Goal: Task Accomplishment & Management: Use online tool/utility

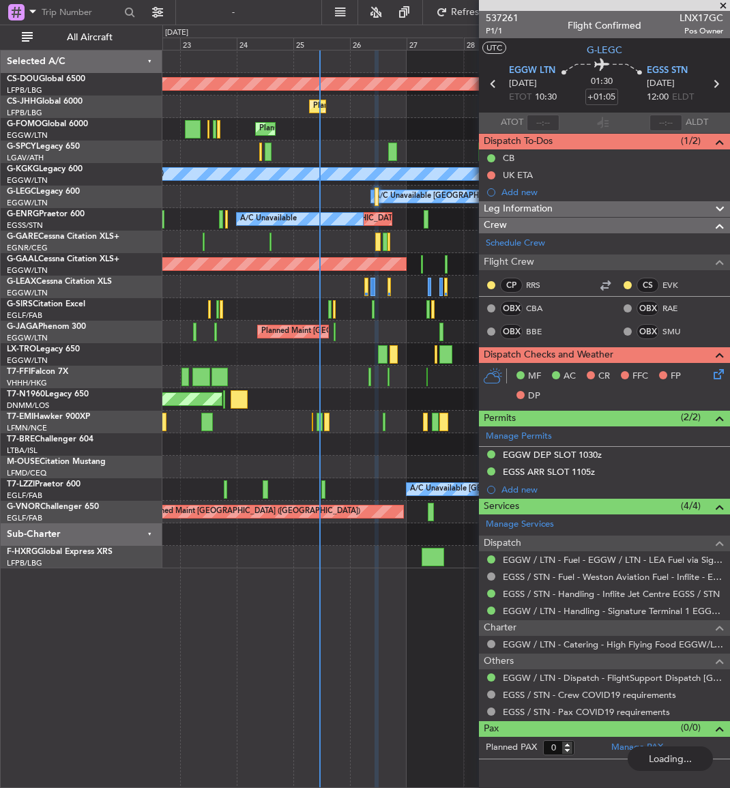
click at [349, 293] on div at bounding box center [445, 287] width 567 height 23
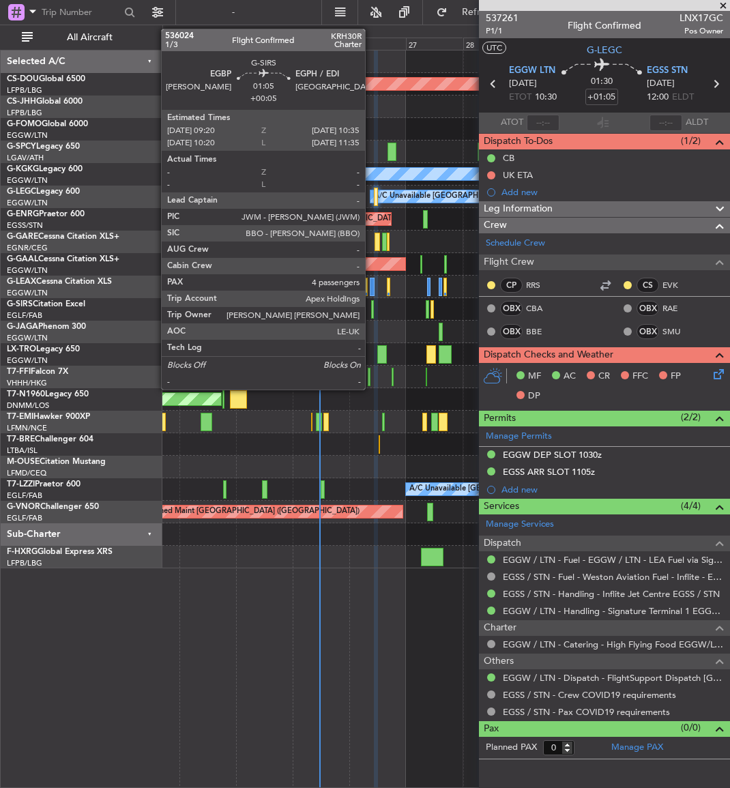
click at [371, 307] on div at bounding box center [372, 309] width 3 height 18
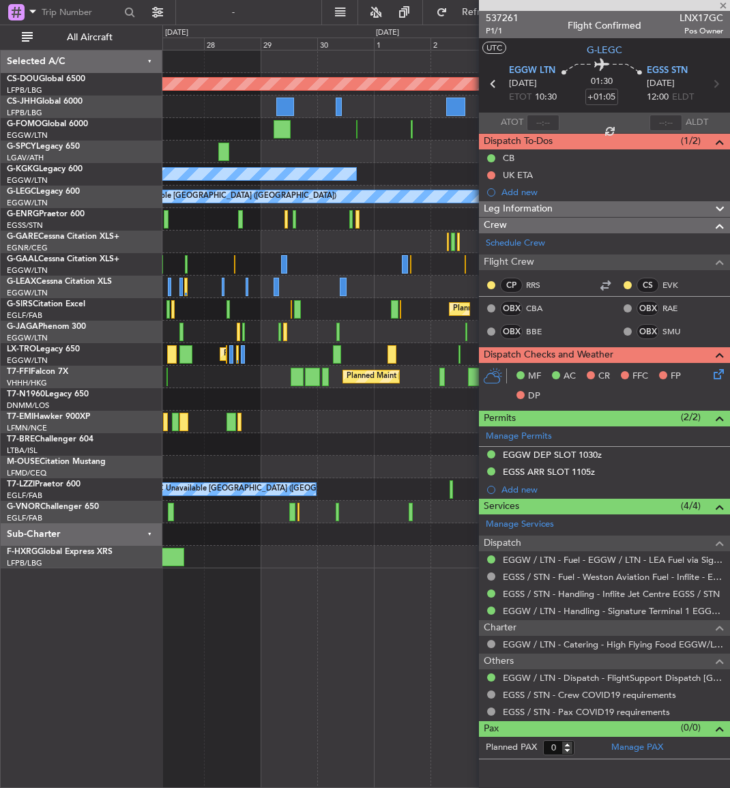
click at [148, 347] on div "Planned Maint London (Biggin Hill) Planned Maint Paris (Le Bourget) A/C Unavail…" at bounding box center [365, 407] width 730 height 764
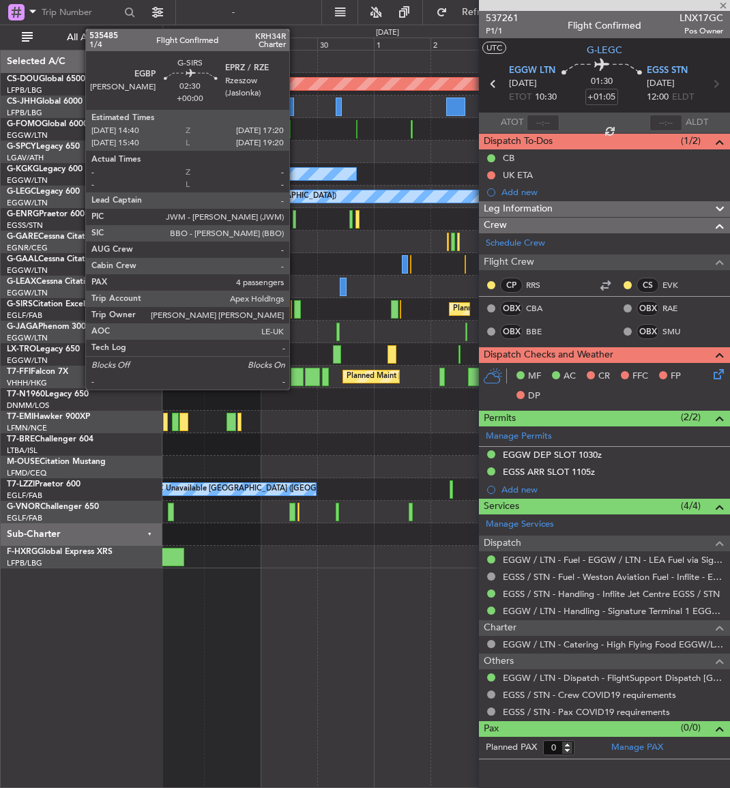
type input "+00:05"
type input "4"
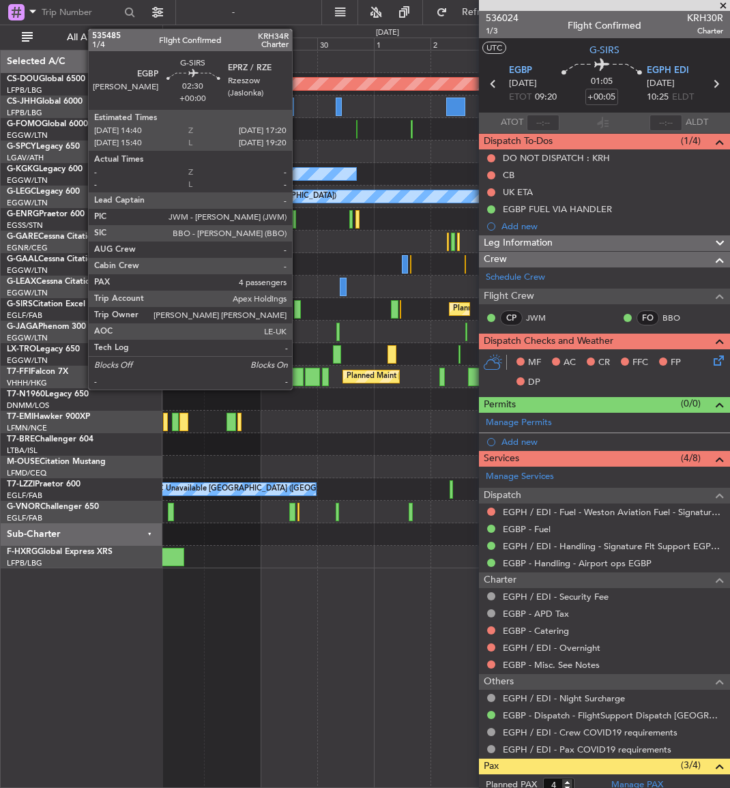
click at [298, 306] on div at bounding box center [297, 309] width 7 height 18
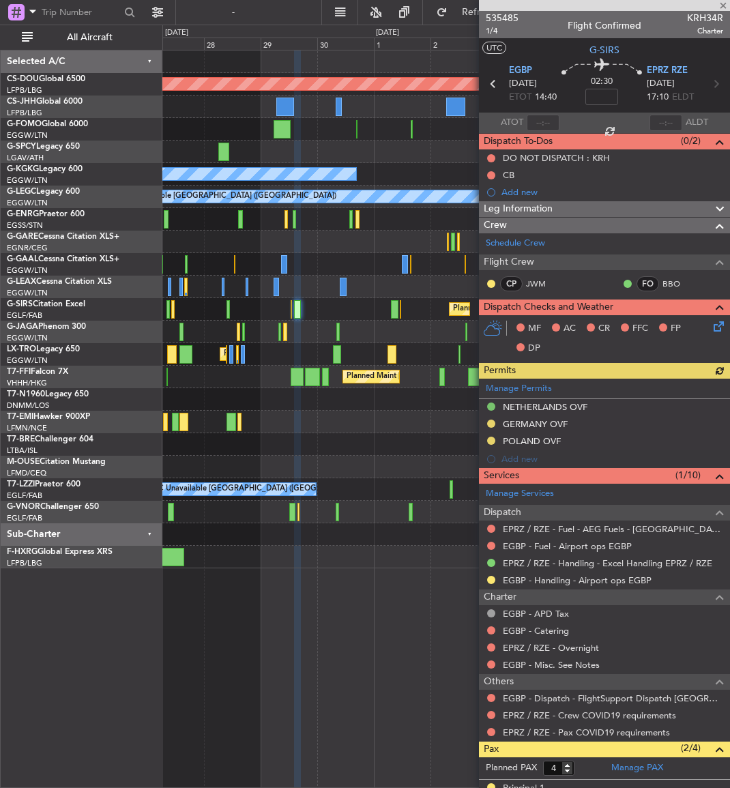
click at [491, 422] on div "Manage Permits NETHERLANDS OVF GERMANY OVF POLAND OVF Add new" at bounding box center [604, 423] width 251 height 89
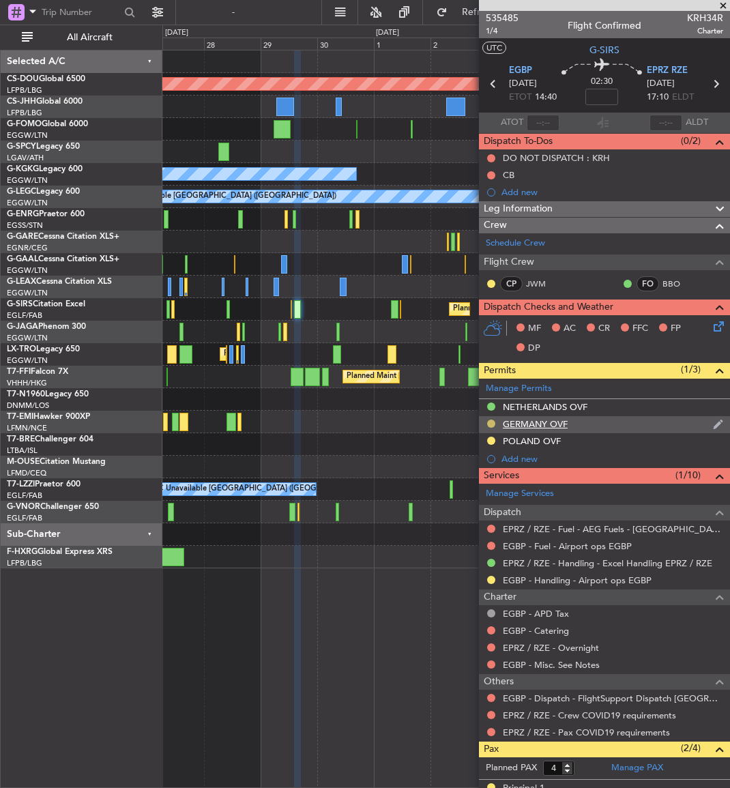
click at [492, 423] on button at bounding box center [491, 424] width 8 height 8
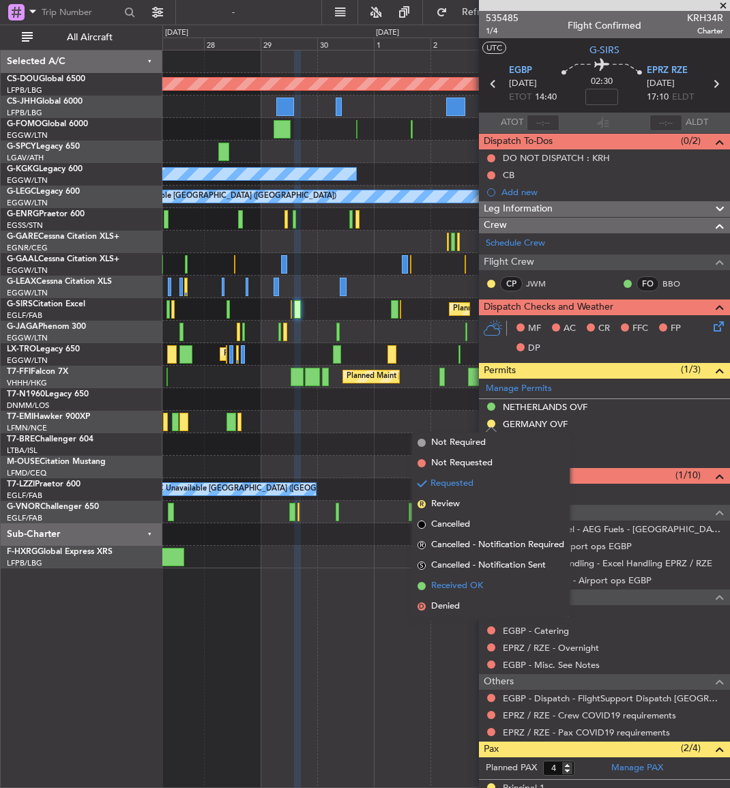
click at [460, 583] on span "Received OK" at bounding box center [457, 587] width 52 height 14
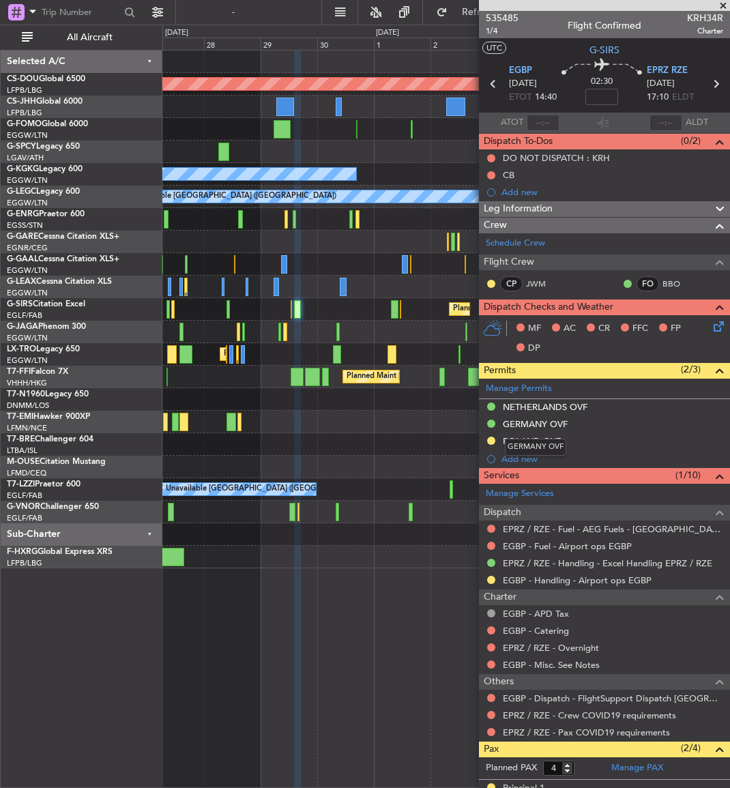
click at [543, 423] on div "GERMANY OVF" at bounding box center [535, 424] width 65 height 12
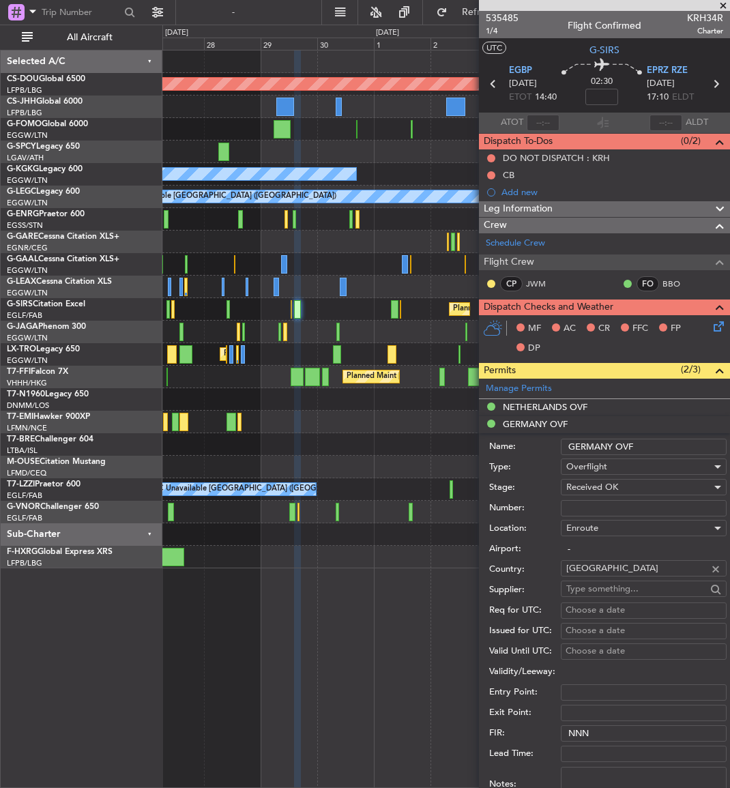
click at [590, 509] on input "Number:" at bounding box center [644, 508] width 166 height 16
paste input "DCN DE 2025 308 GBR"
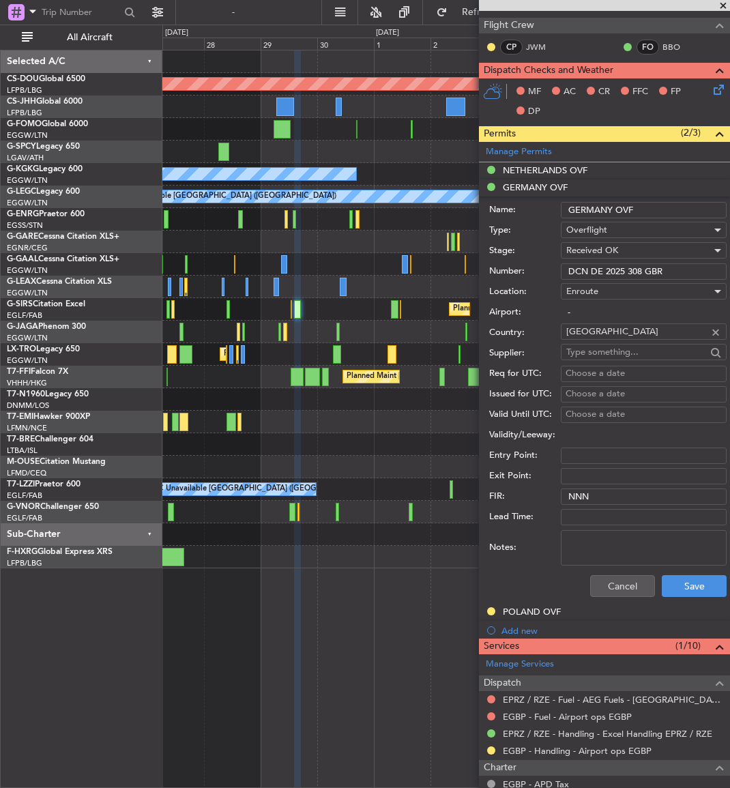
scroll to position [273, 0]
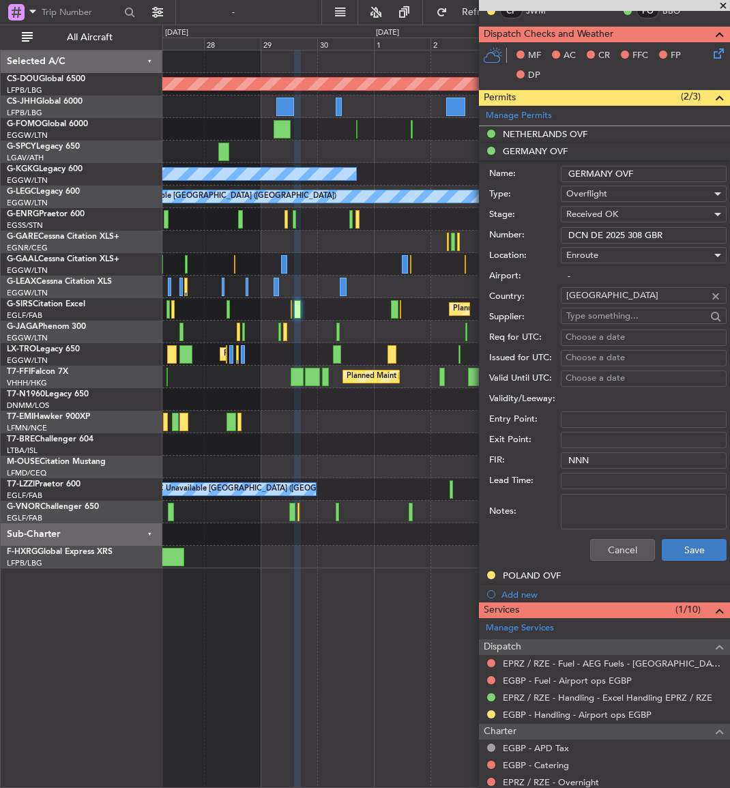
type input "DCN DE 2025 308 GBR"
click at [685, 539] on button "Save" at bounding box center [694, 550] width 65 height 22
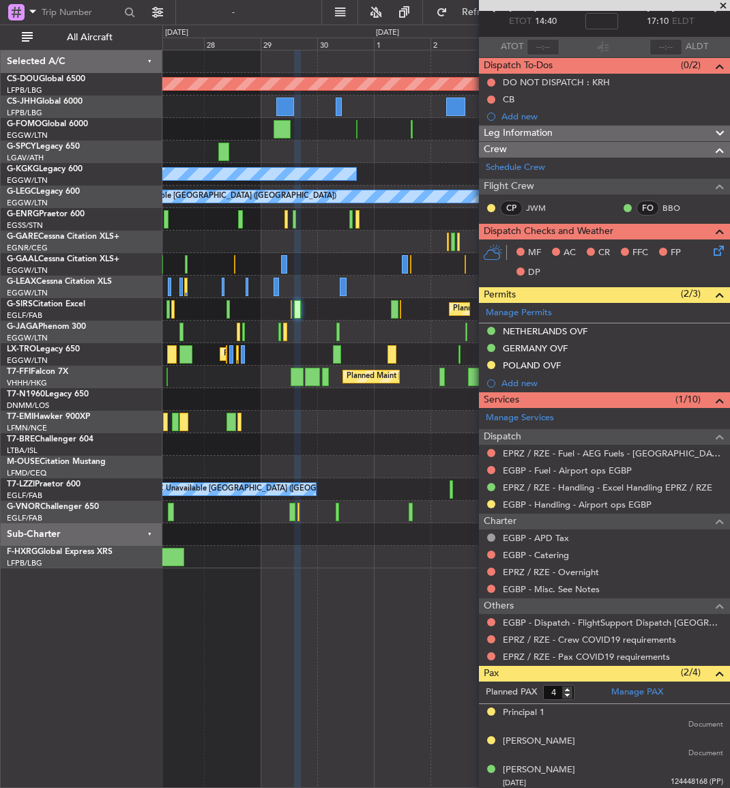
scroll to position [0, 0]
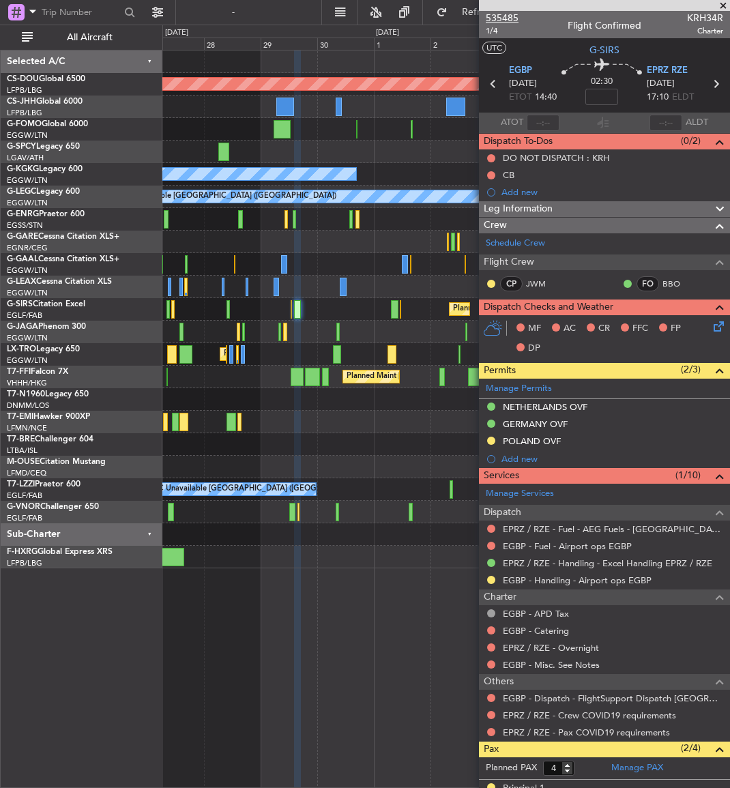
click at [496, 24] on span "535485" at bounding box center [502, 18] width 33 height 14
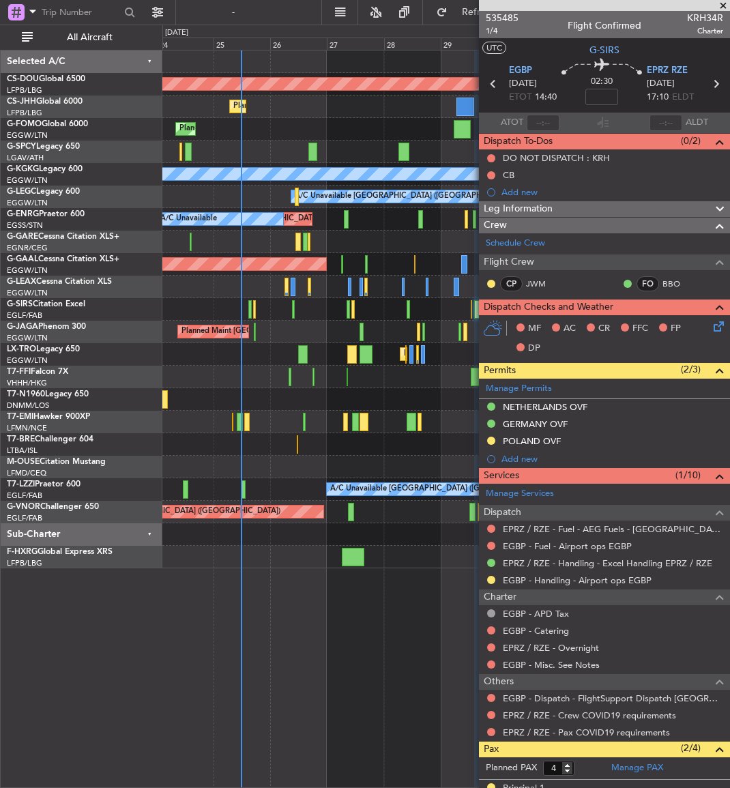
click at [509, 433] on fb-app "27 Sep 2025 - 07 Oct 2025 Refresh Quick Links All Aircraft Planned Maint London…" at bounding box center [365, 399] width 730 height 778
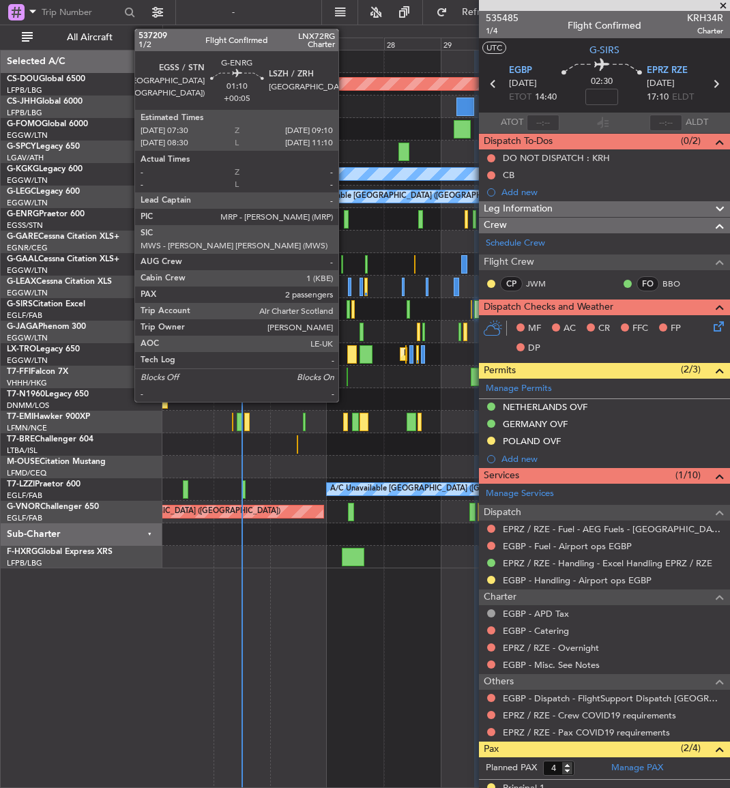
click at [345, 214] on div at bounding box center [346, 219] width 4 height 18
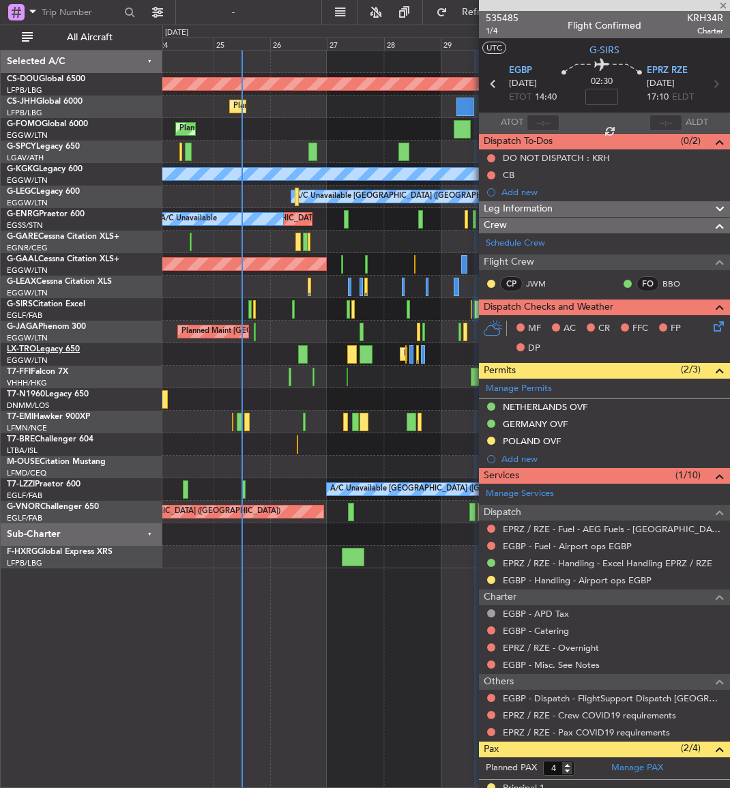
type input "+00:05"
type input "2"
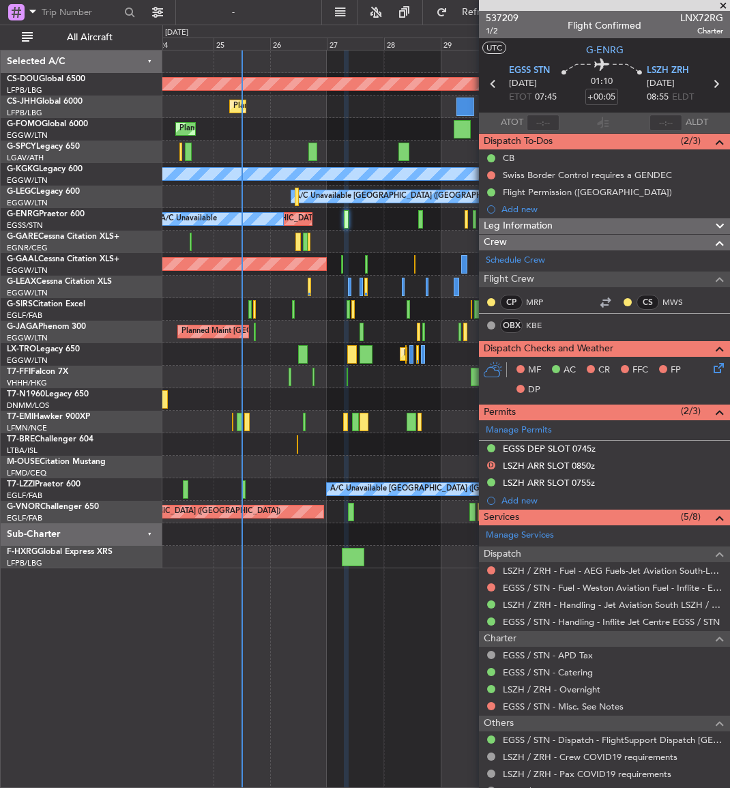
click at [498, 10] on div at bounding box center [604, 5] width 251 height 11
click at [494, 15] on span "537209" at bounding box center [502, 18] width 33 height 14
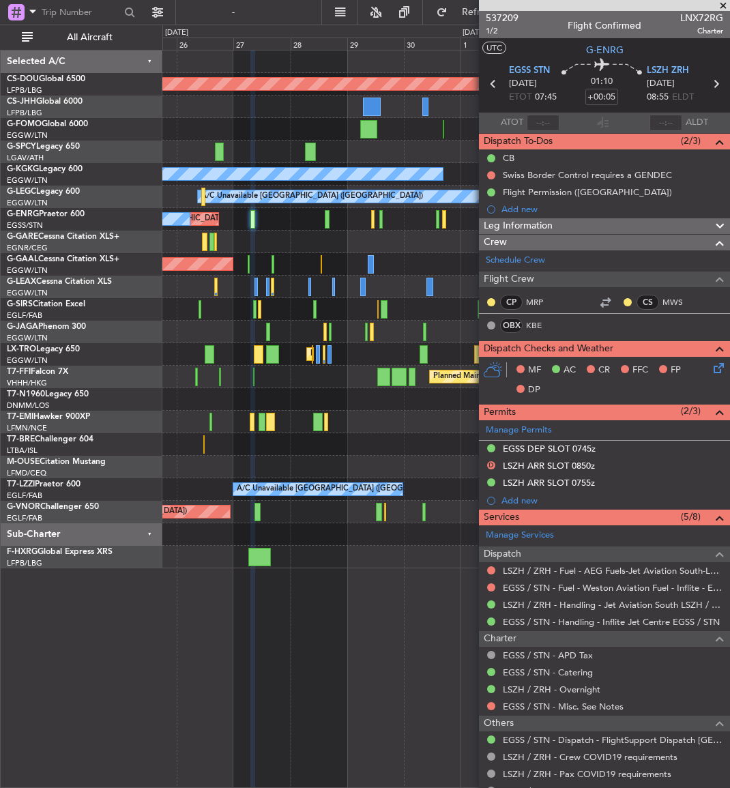
click at [226, 478] on div "A/C Unavailable [GEOGRAPHIC_DATA] ([GEOGRAPHIC_DATA])" at bounding box center [445, 489] width 567 height 23
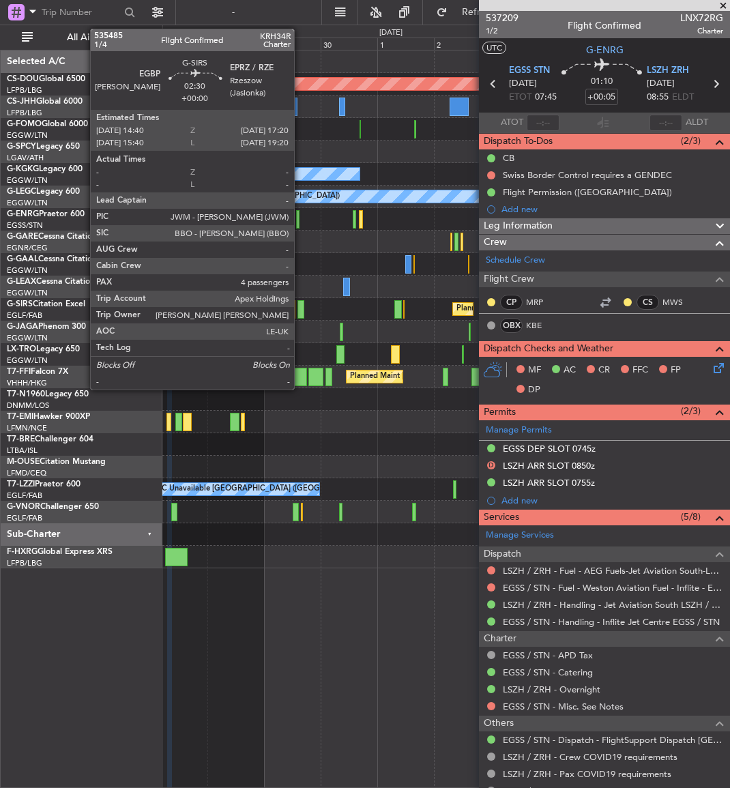
click at [300, 310] on div at bounding box center [301, 309] width 7 height 18
type input "4"
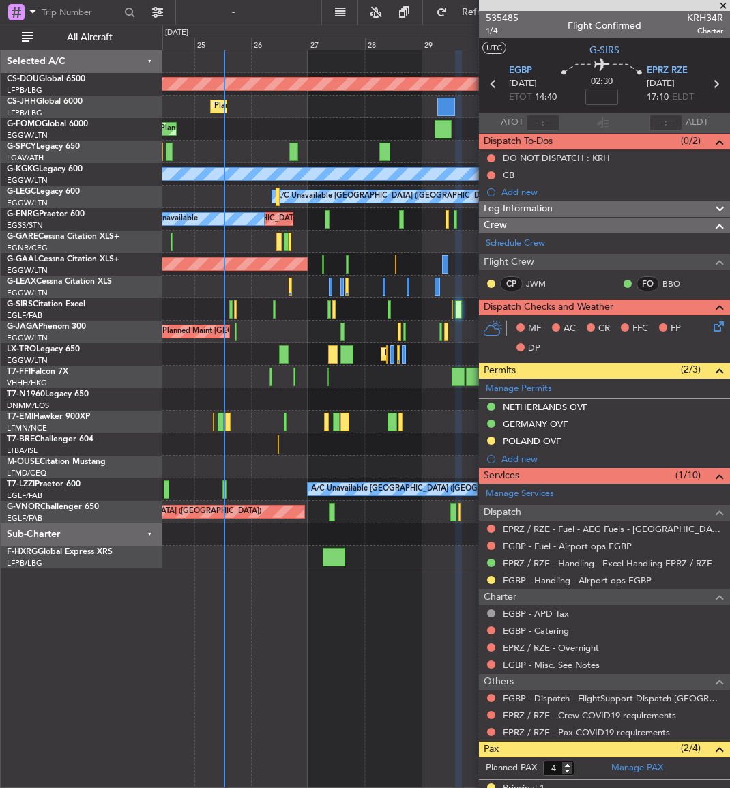
click at [391, 309] on div at bounding box center [389, 309] width 3 height 18
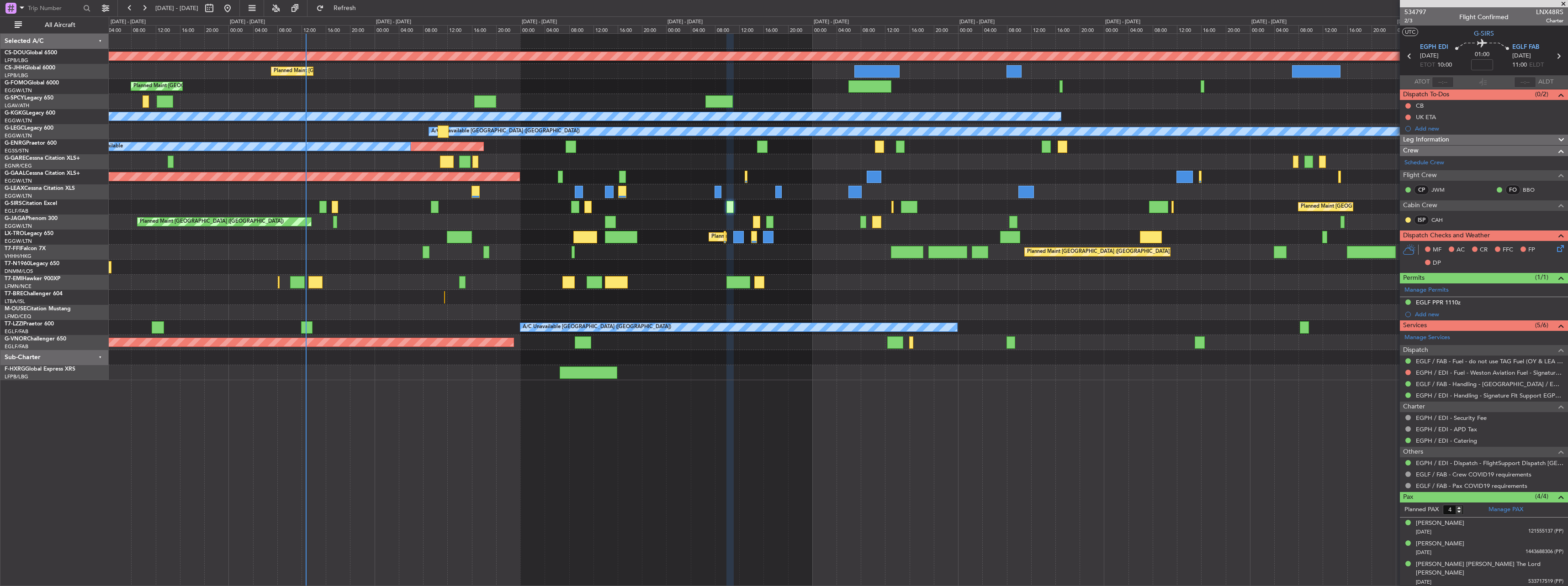
click at [489, 401] on div "Planned Maint London ([GEOGRAPHIC_DATA]) Planned Maint [GEOGRAPHIC_DATA] ([GEOG…" at bounding box center [838, 310] width 1459 height 553
click at [1425, 5] on div at bounding box center [1483, 3] width 168 height 7
click at [1417, 11] on span "534797" at bounding box center [1415, 12] width 22 height 9
click at [379, 74] on div "Planned Maint [GEOGRAPHIC_DATA] ([GEOGRAPHIC_DATA])" at bounding box center [838, 72] width 1459 height 15
click at [732, 282] on div "Planned Maint London ([GEOGRAPHIC_DATA]) Planned Maint [GEOGRAPHIC_DATA] ([GEOG…" at bounding box center [838, 207] width 1459 height 347
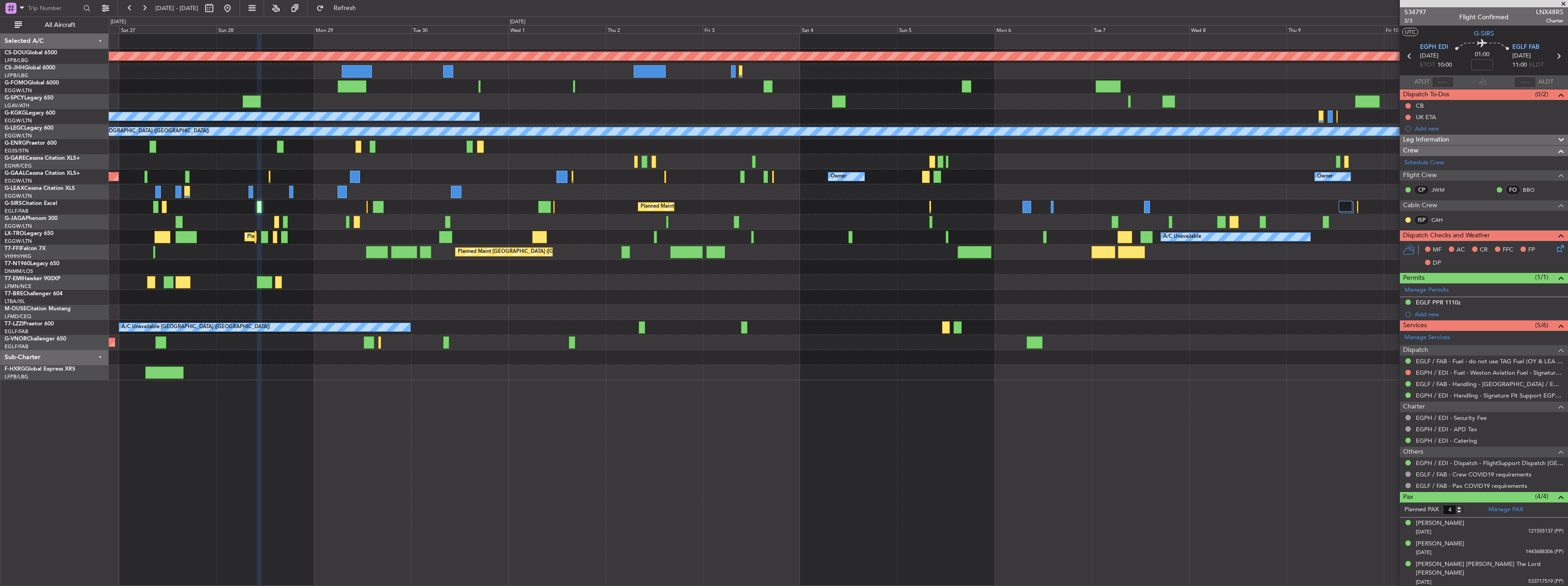
click at [710, 292] on div "Planned Maint London ([GEOGRAPHIC_DATA]) Planned Maint [GEOGRAPHIC_DATA] ([GEOG…" at bounding box center [838, 207] width 1459 height 347
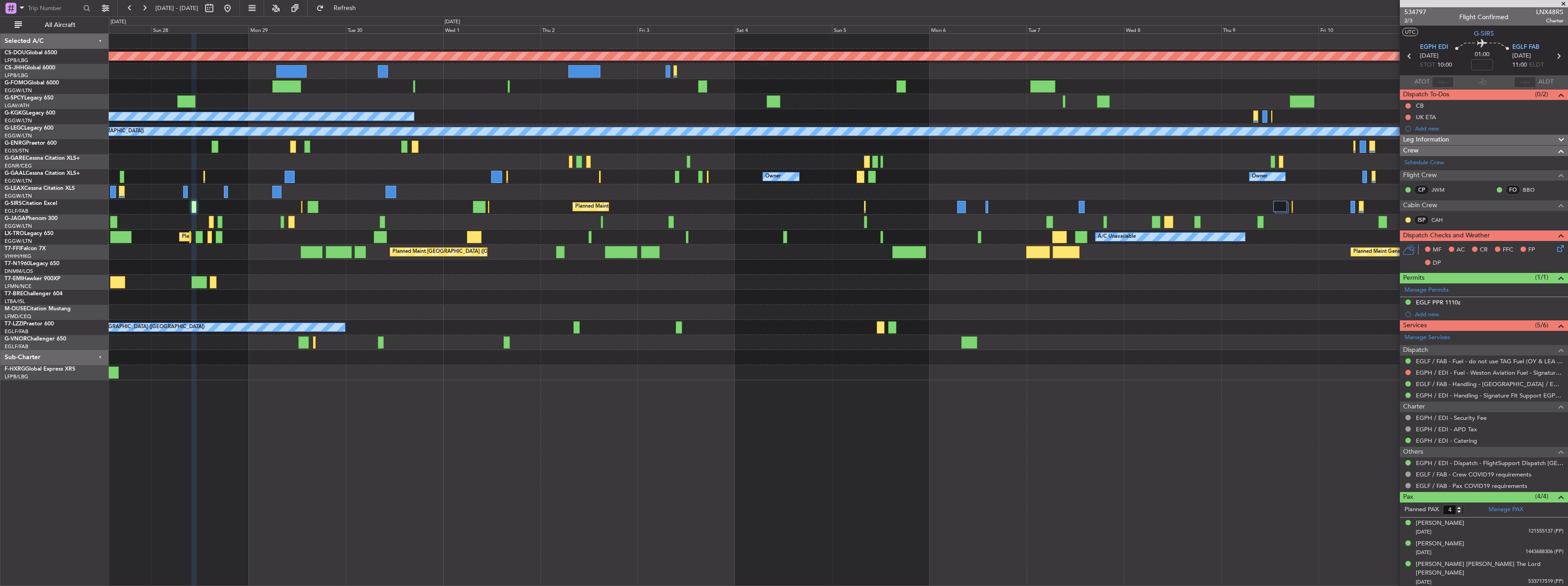
click at [762, 328] on div "Planned Maint London ([GEOGRAPHIC_DATA]) Planned Maint [GEOGRAPHIC_DATA] ([GEOG…" at bounding box center [838, 207] width 1459 height 347
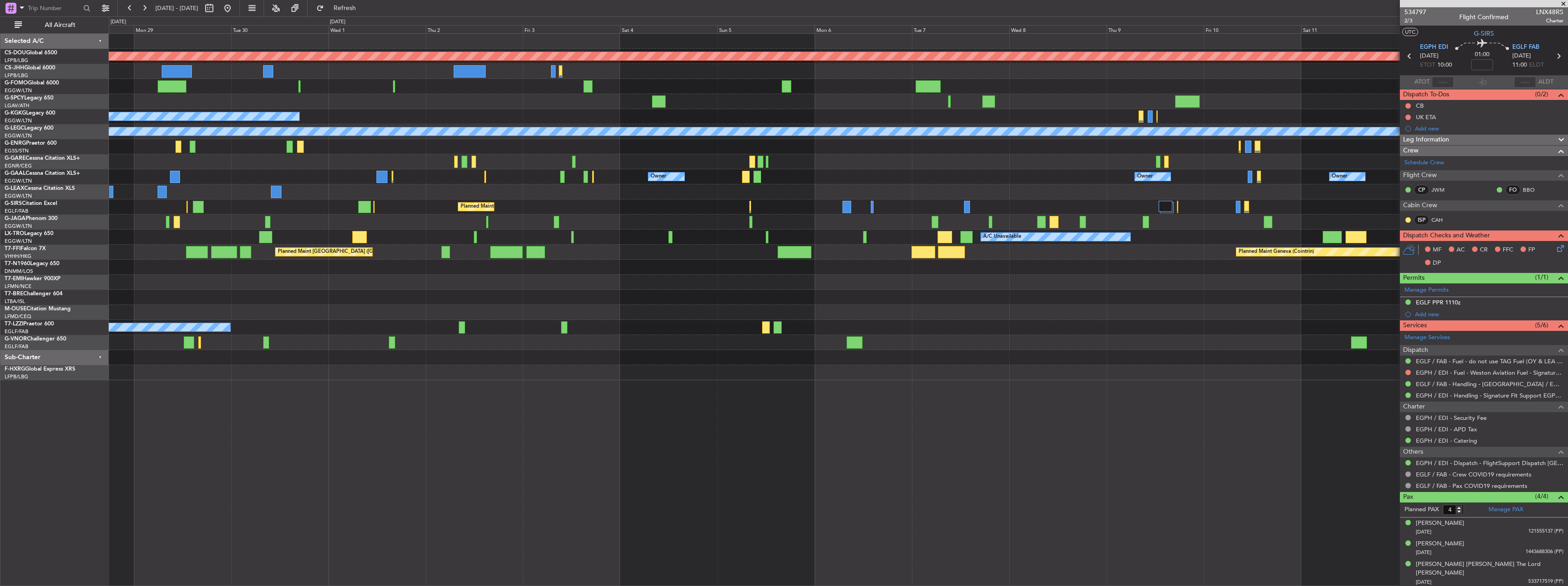
click at [729, 343] on div "Planned Maint [GEOGRAPHIC_DATA] ([GEOGRAPHIC_DATA])" at bounding box center [838, 343] width 1459 height 15
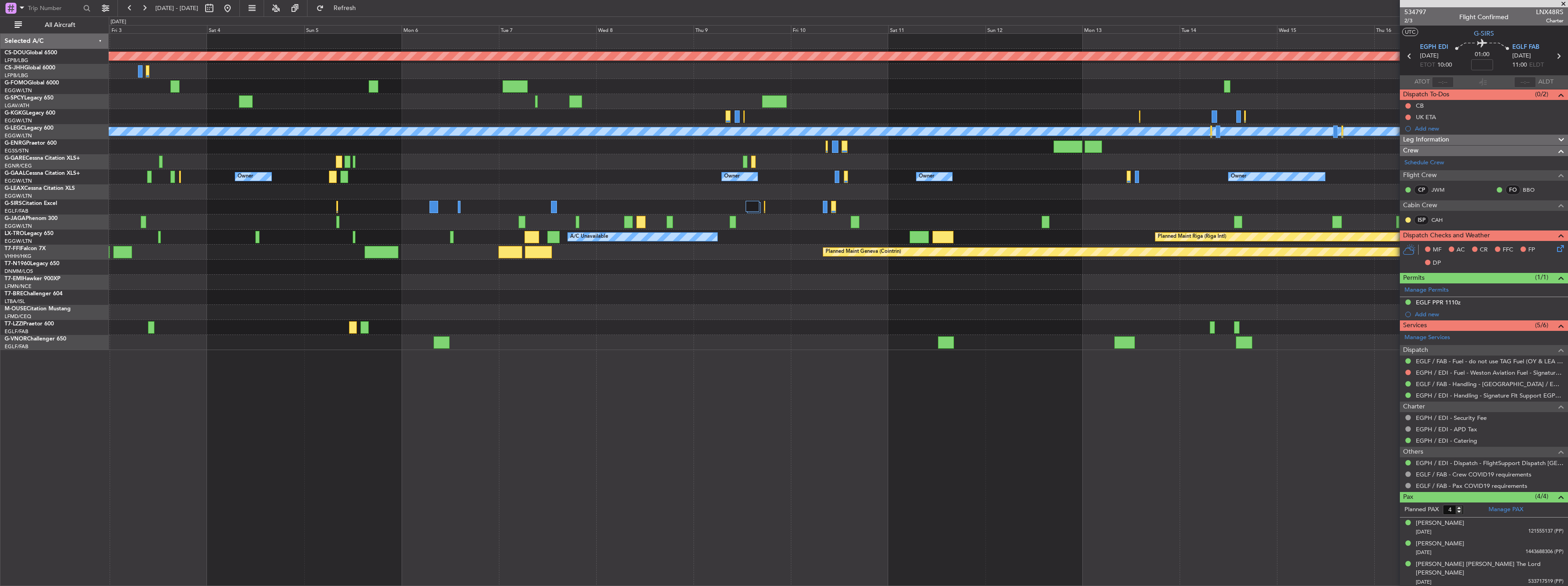
click at [814, 366] on div "Planned Maint London ([GEOGRAPHIC_DATA]) A/C Unavailable [GEOGRAPHIC_DATA] (Ata…" at bounding box center [838, 310] width 1459 height 553
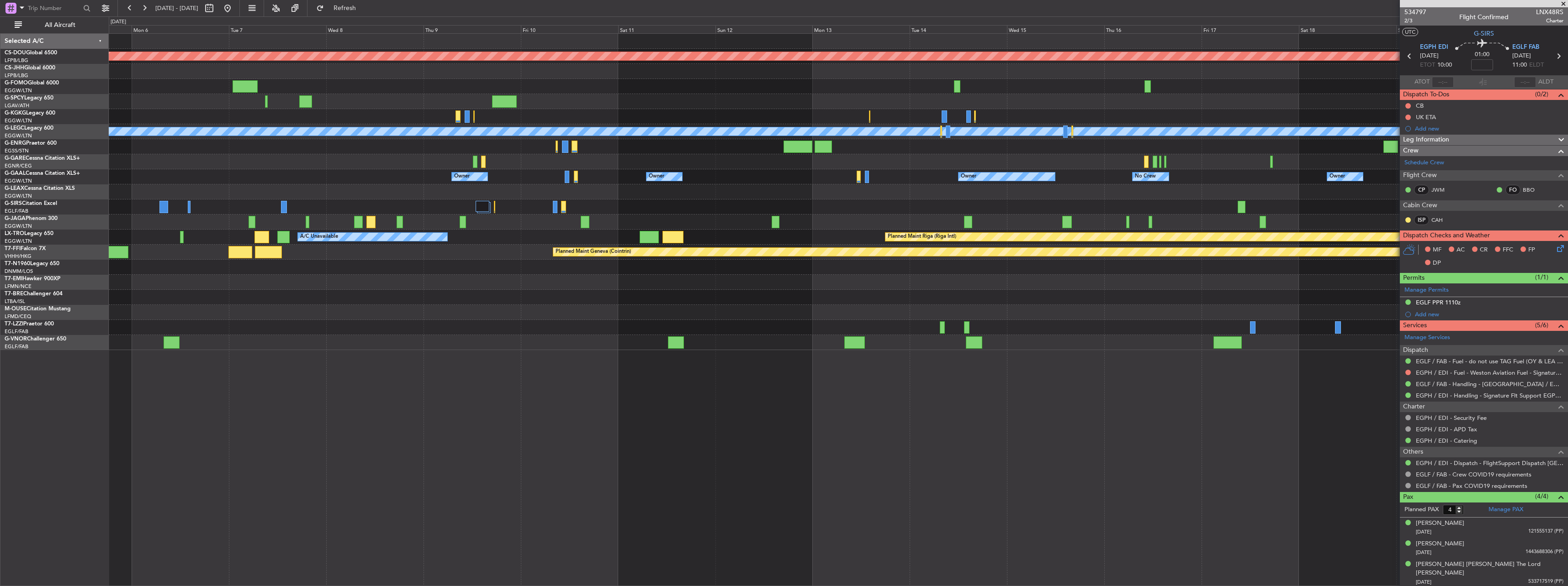
click at [830, 353] on div "Planned Maint London ([GEOGRAPHIC_DATA]) A/C Unavailable [GEOGRAPHIC_DATA] ([GE…" at bounding box center [838, 310] width 1459 height 553
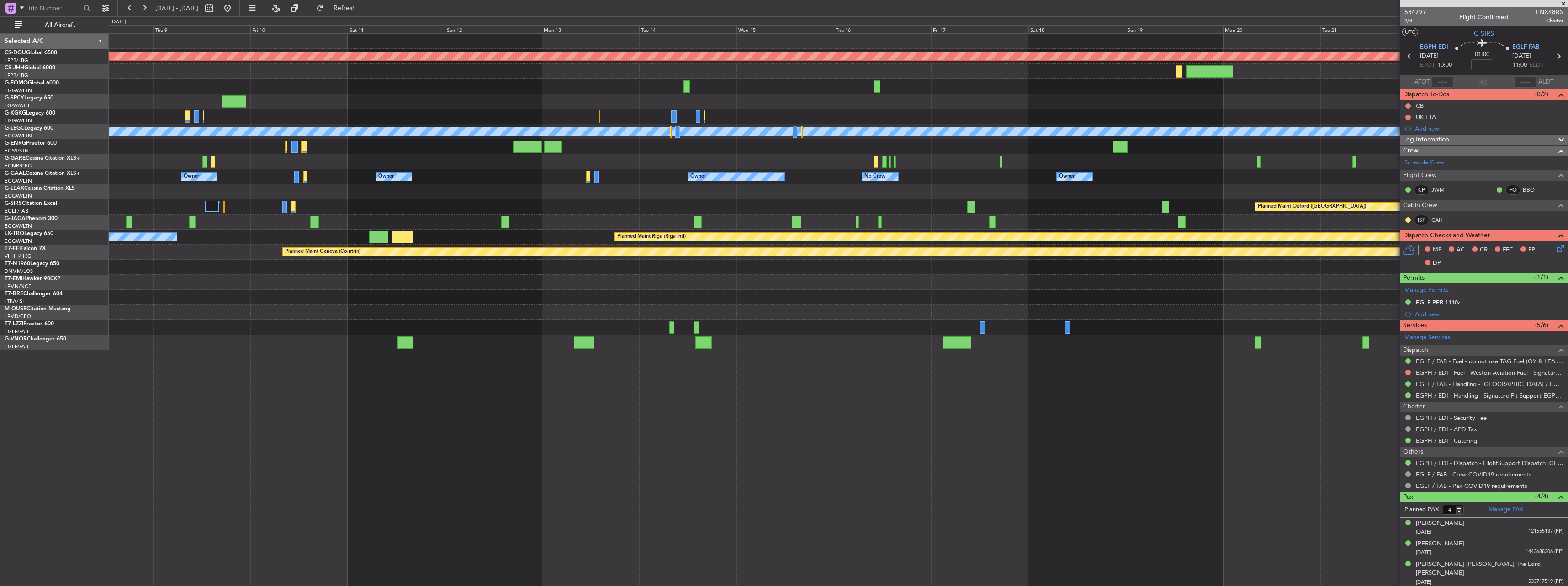
click at [798, 361] on div "Planned Maint London ([GEOGRAPHIC_DATA]) A/C Unavailable [GEOGRAPHIC_DATA] ([GE…" at bounding box center [838, 310] width 1459 height 553
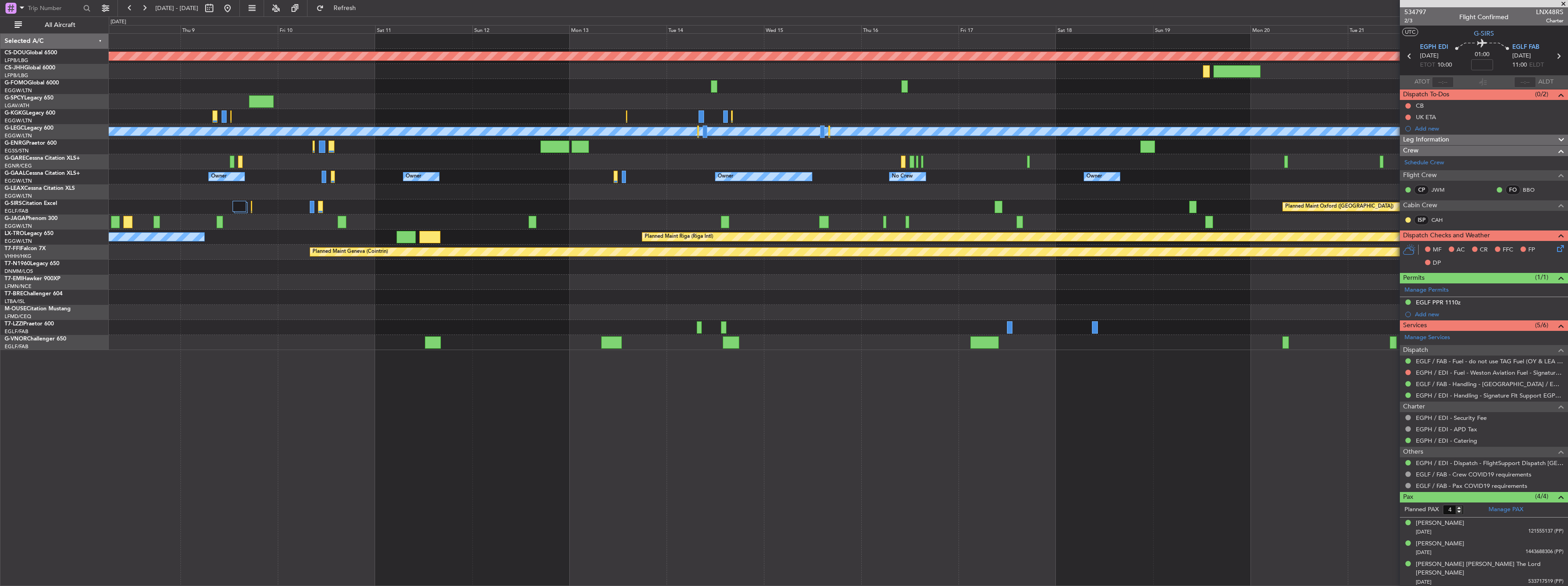
click at [816, 324] on div "A/C Unavailable [GEOGRAPHIC_DATA] ([GEOGRAPHIC_DATA])" at bounding box center [838, 327] width 1459 height 15
click at [235, 5] on button at bounding box center [228, 8] width 15 height 15
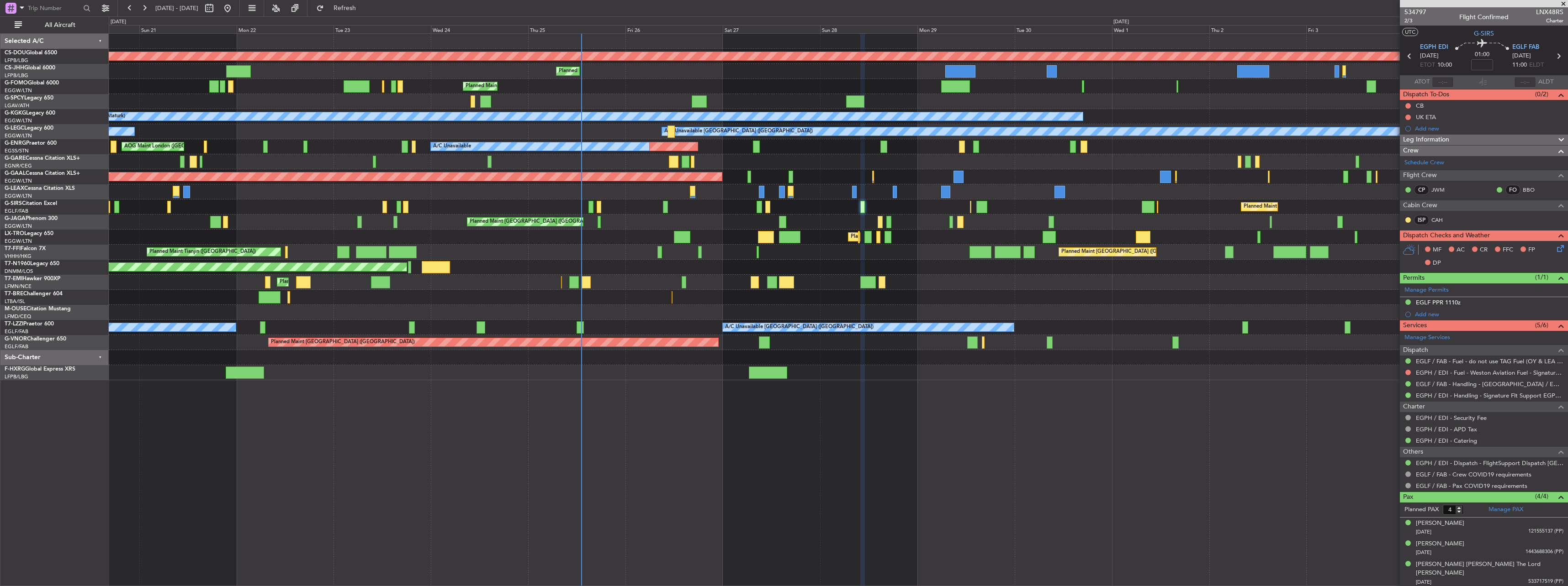
click at [537, 171] on div "Planned Maint London ([GEOGRAPHIC_DATA]) Planned Maint [GEOGRAPHIC_DATA] ([GEOG…" at bounding box center [838, 207] width 1459 height 347
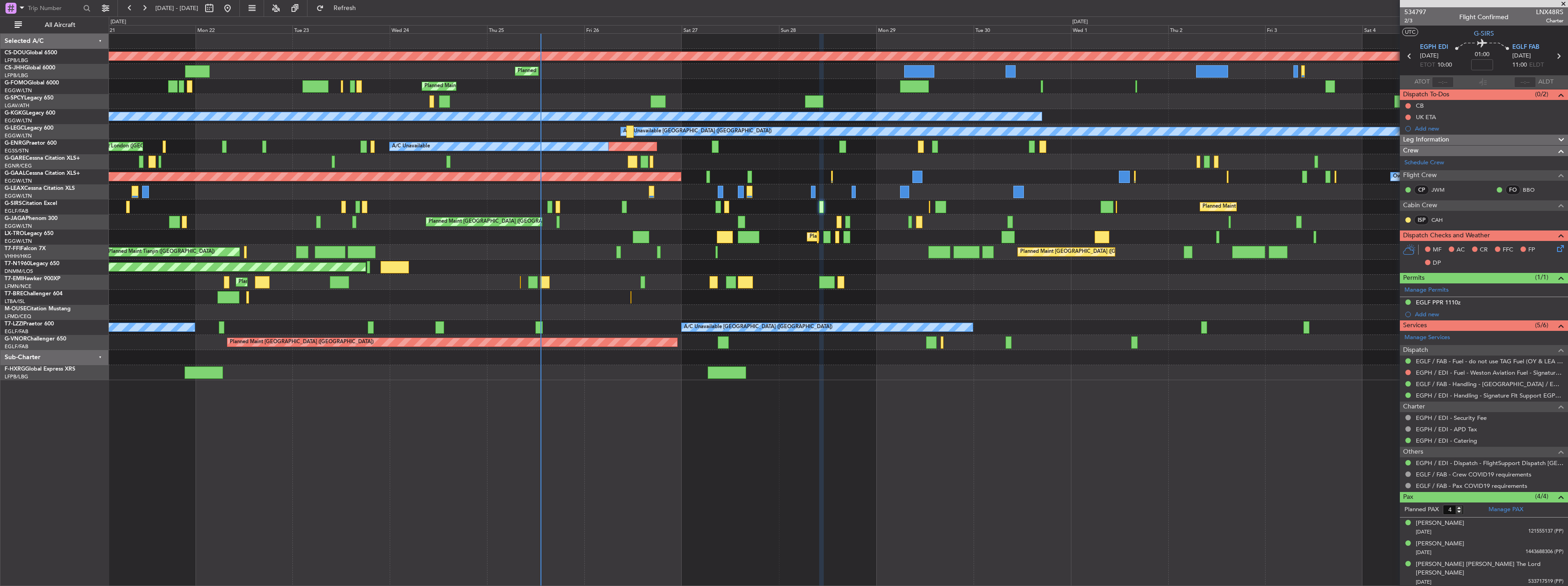
click at [502, 518] on div "Planned Maint London ([GEOGRAPHIC_DATA]) Planned Maint [GEOGRAPHIC_DATA] ([GEOG…" at bounding box center [838, 310] width 1459 height 553
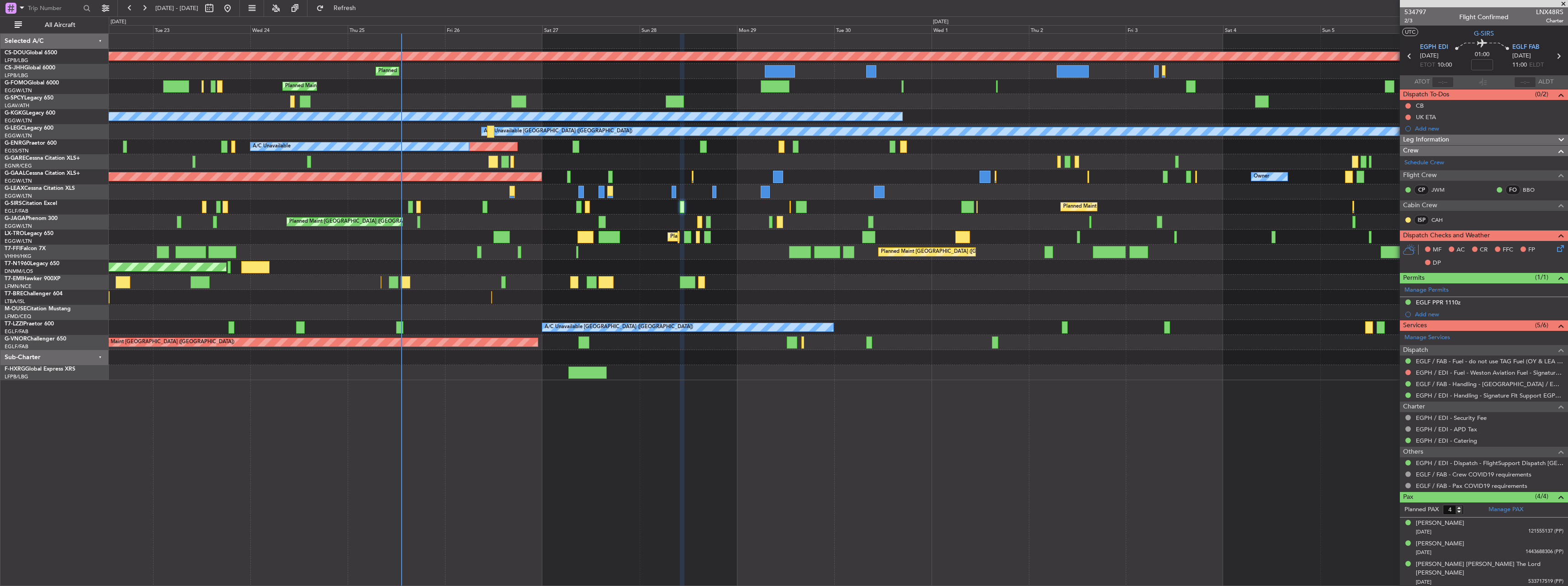
click at [610, 376] on div "Planned Maint London ([GEOGRAPHIC_DATA]) Planned Maint [GEOGRAPHIC_DATA] ([GEOG…" at bounding box center [838, 310] width 1459 height 553
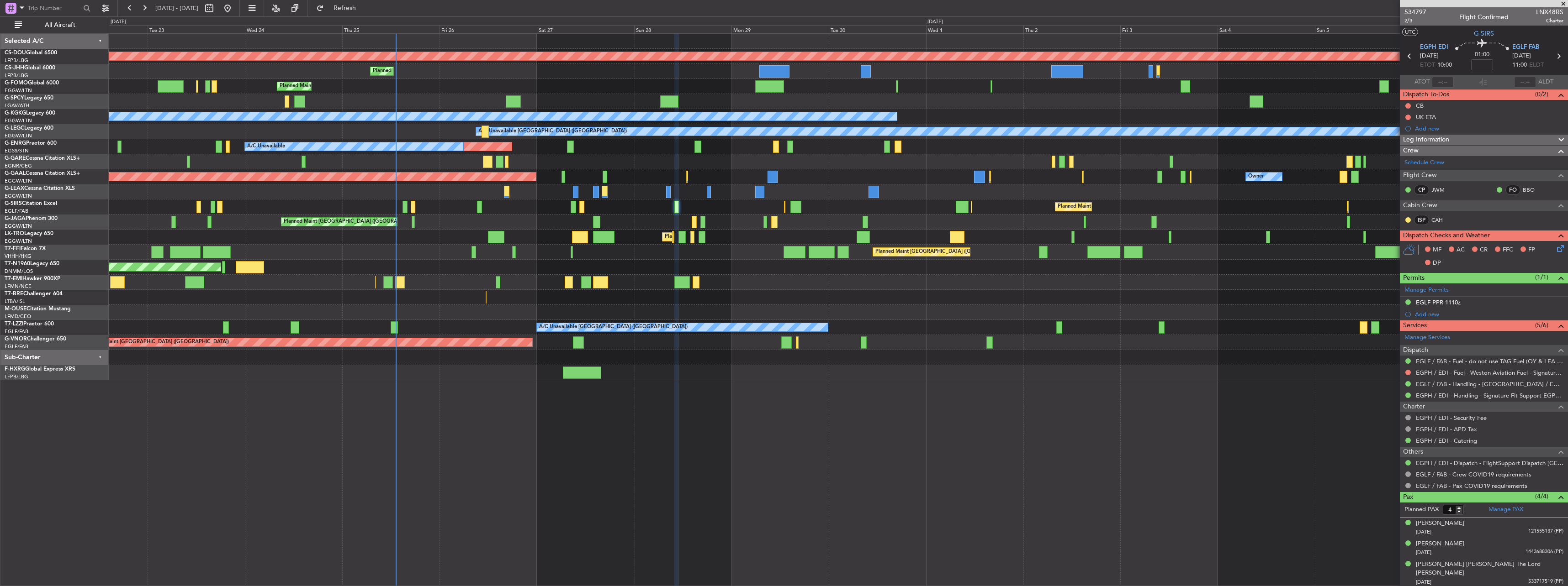
click at [467, 205] on div "Planned Maint [GEOGRAPHIC_DATA] ([GEOGRAPHIC_DATA]) Unplanned Maint [GEOGRAPHIC…" at bounding box center [838, 207] width 1459 height 15
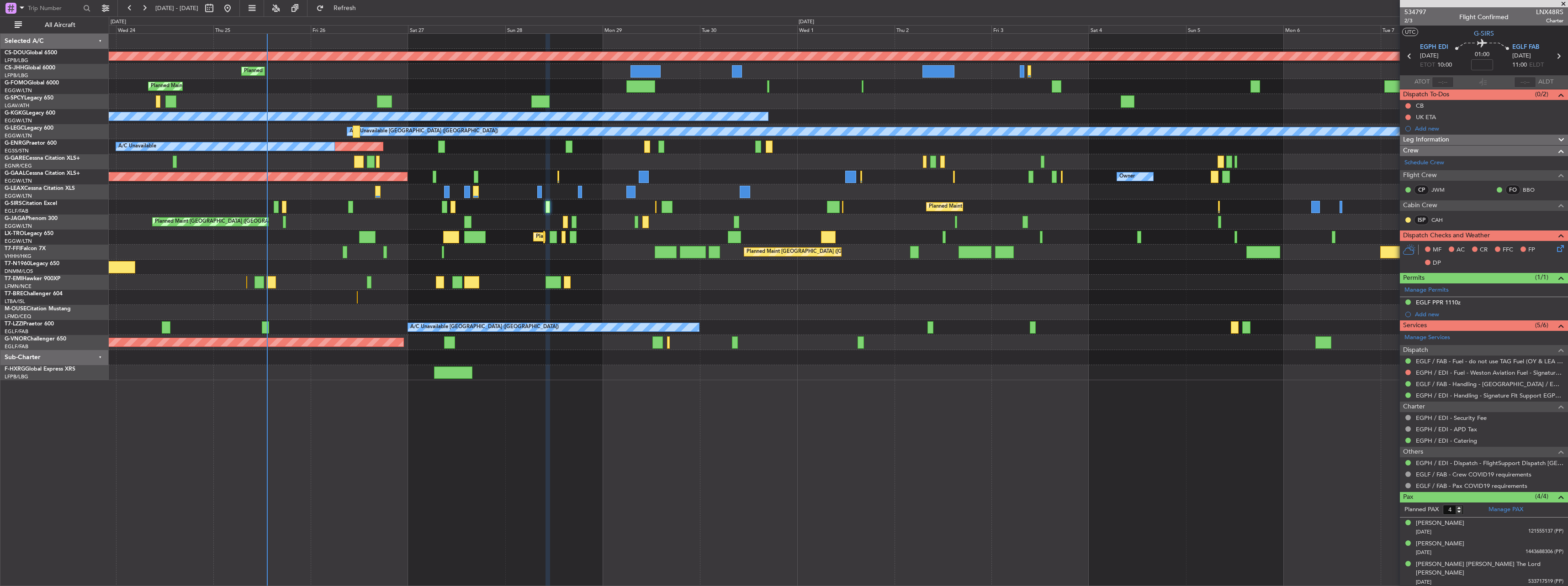
click at [543, 234] on div "Planned Maint [GEOGRAPHIC_DATA] ([GEOGRAPHIC_DATA]) A/C Unavailable" at bounding box center [838, 237] width 1459 height 15
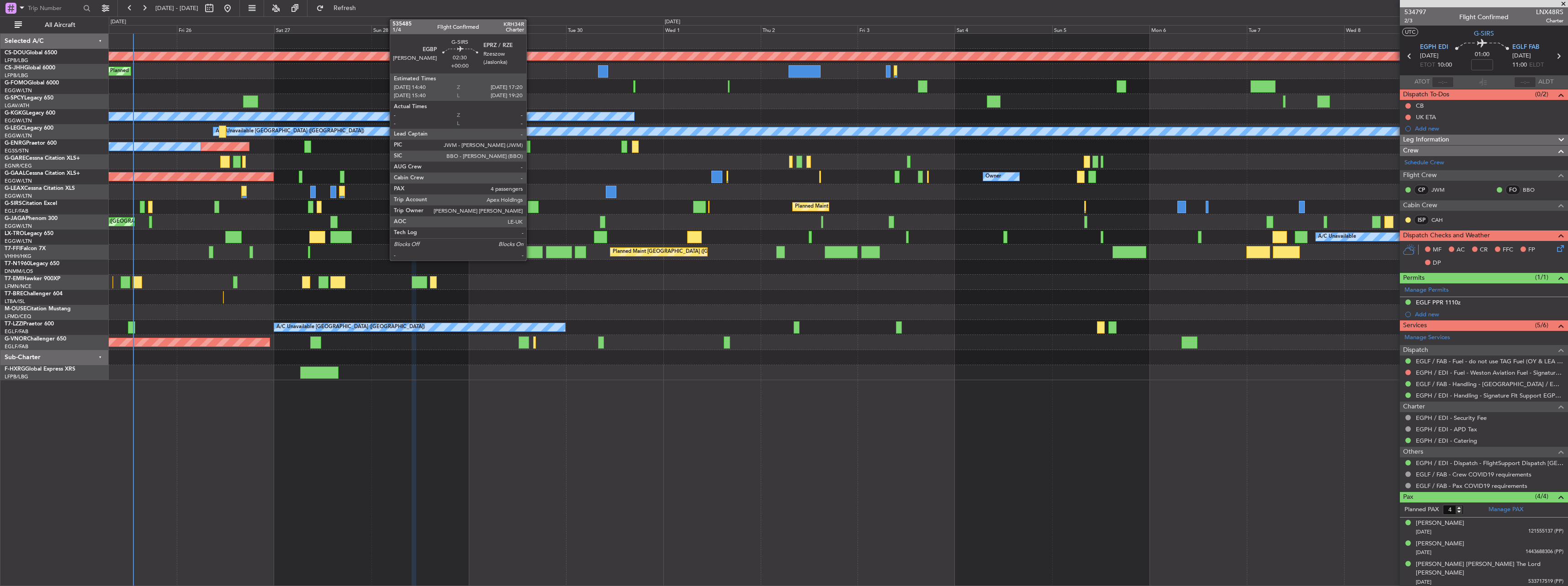
click at [530, 205] on div at bounding box center [533, 207] width 11 height 12
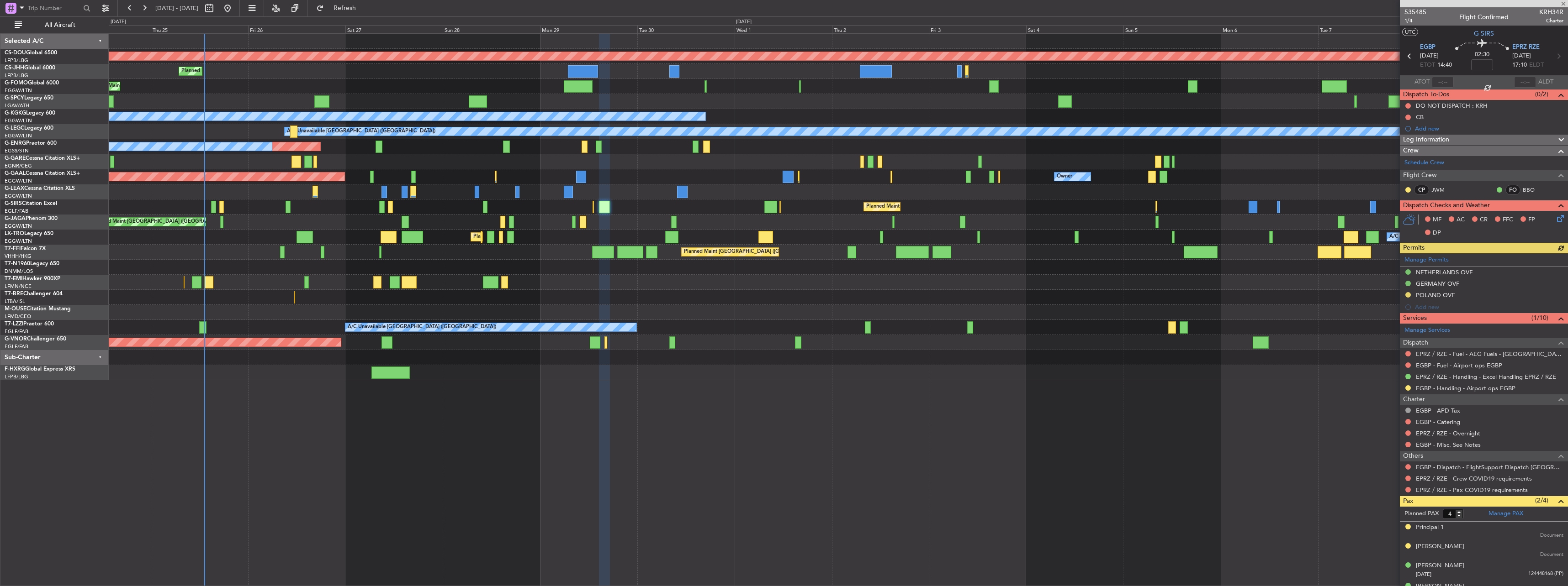
click at [705, 211] on div "Planned Maint [GEOGRAPHIC_DATA] ([GEOGRAPHIC_DATA])" at bounding box center [838, 207] width 1459 height 15
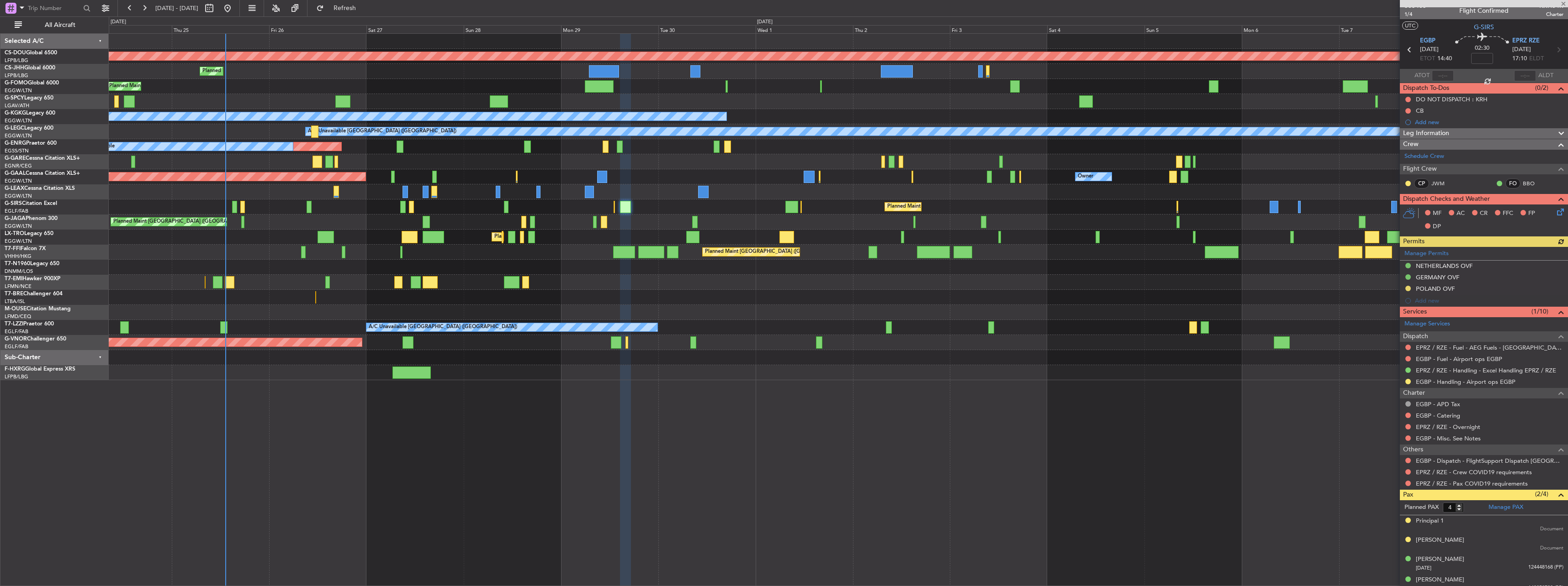
scroll to position [15, 0]
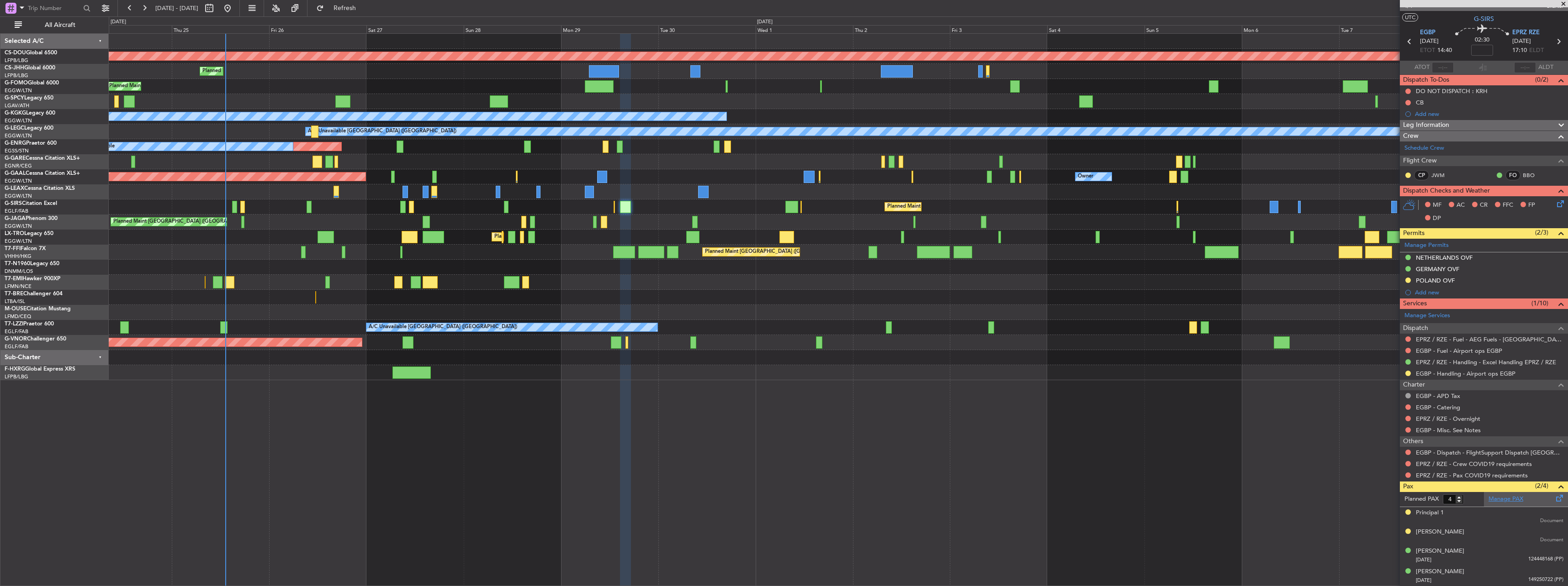
click at [1492, 496] on link "Manage PAX" at bounding box center [1506, 500] width 35 height 9
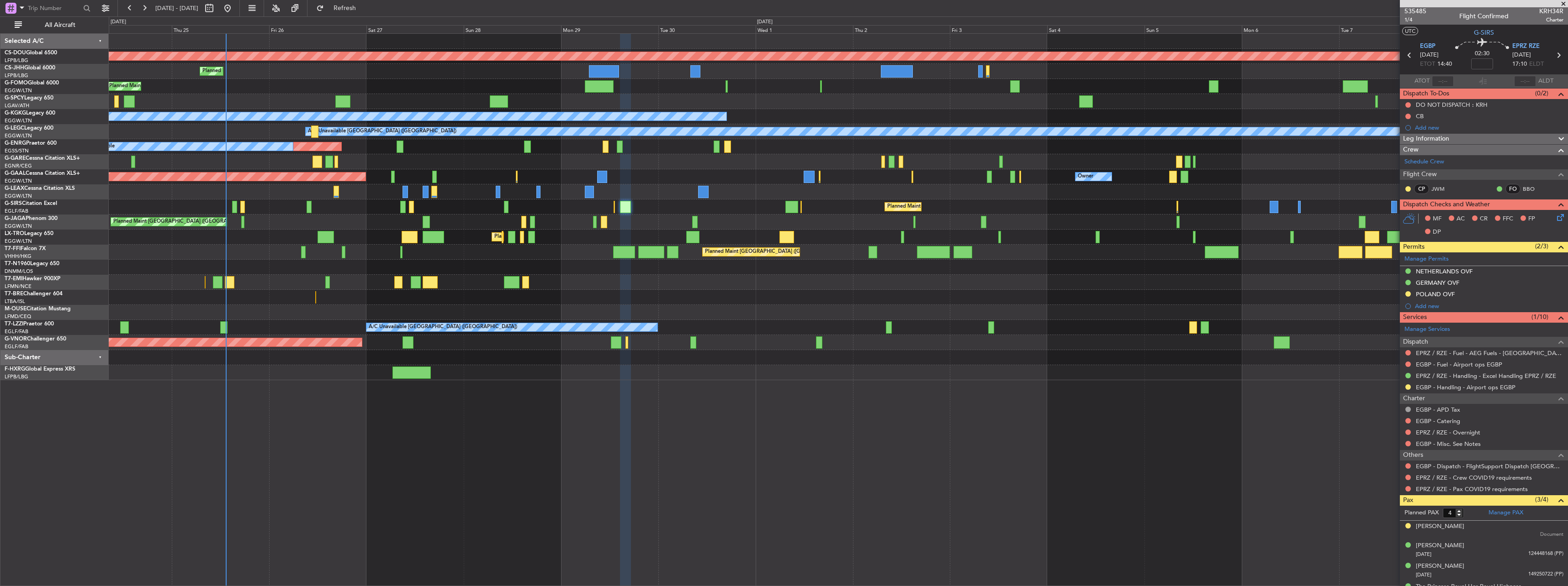
scroll to position [0, 0]
click at [1411, 13] on span "535485" at bounding box center [1415, 12] width 22 height 9
click at [1440, 526] on div "Planned PAX 4 Manage PAX [PERSON_NAME] [DATE] 124448168 (PP) [PERSON_NAME] [DAT…" at bounding box center [1483, 555] width 168 height 96
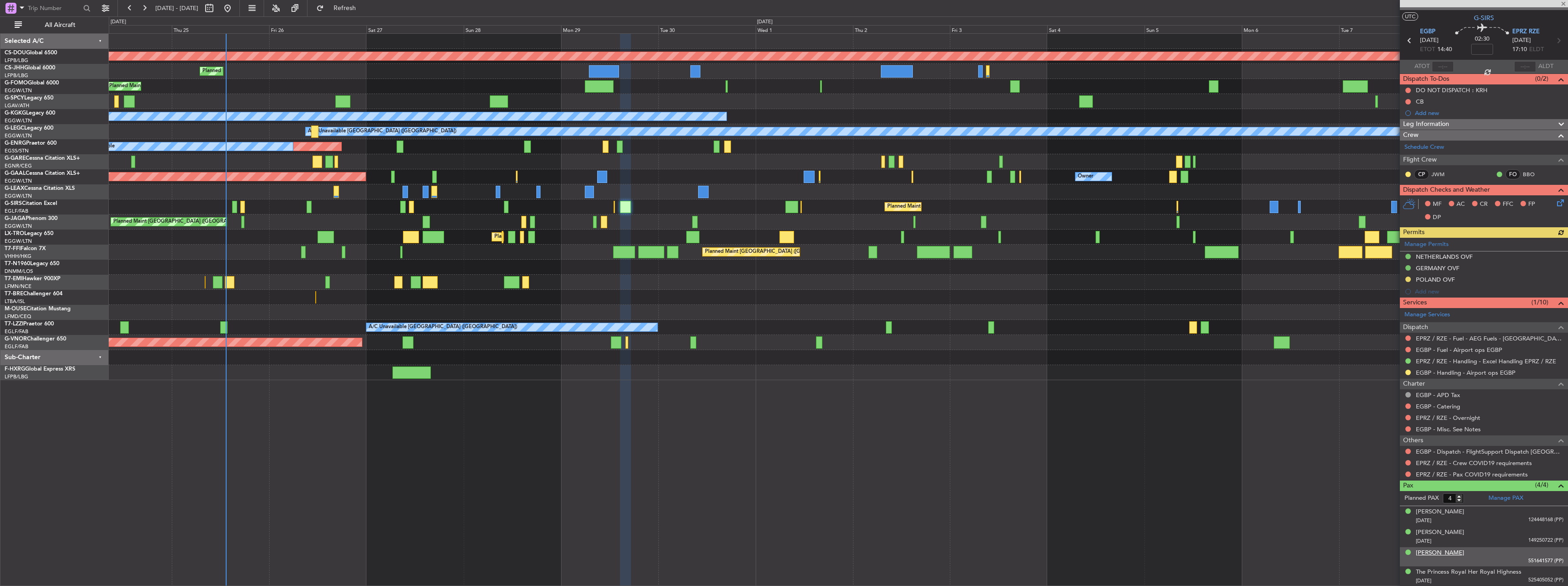
scroll to position [16, 0]
click at [1438, 551] on div "[PERSON_NAME]" at bounding box center [1440, 553] width 48 height 9
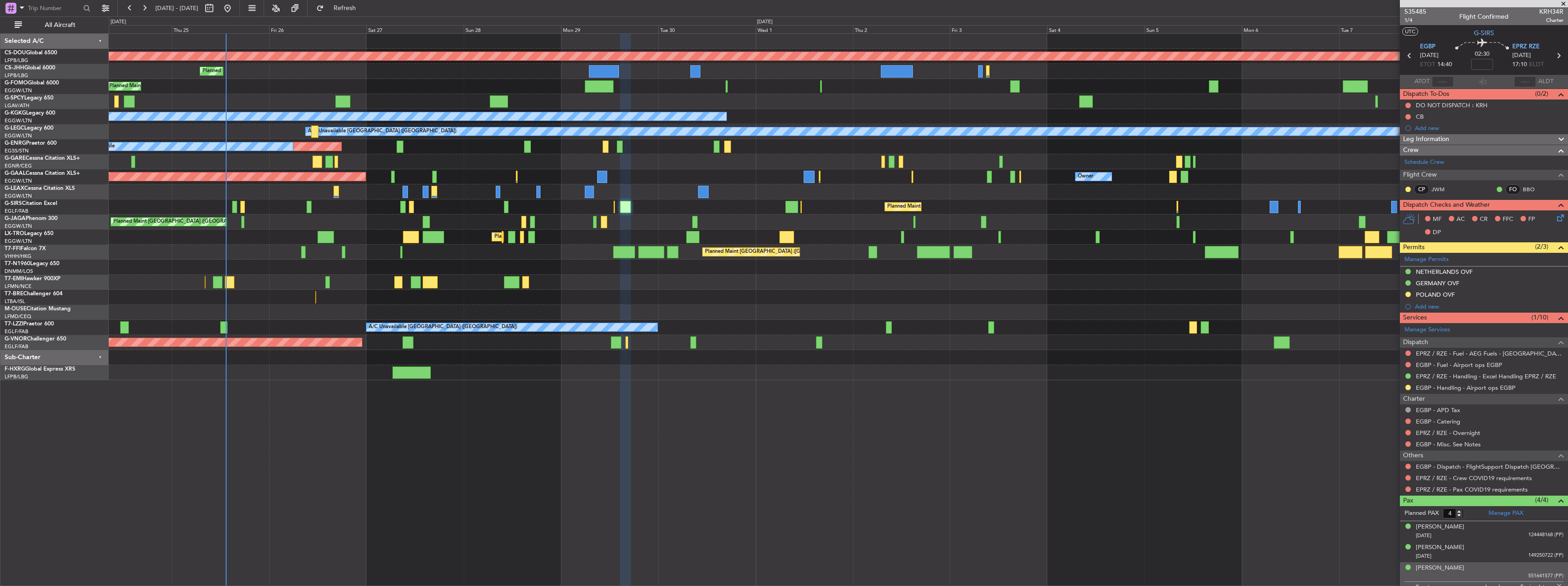
scroll to position [0, 0]
click at [1418, 12] on span "535485" at bounding box center [1415, 12] width 22 height 9
click at [637, 215] on div "Planned Maint [GEOGRAPHIC_DATA] ([GEOGRAPHIC_DATA])" at bounding box center [838, 222] width 1459 height 15
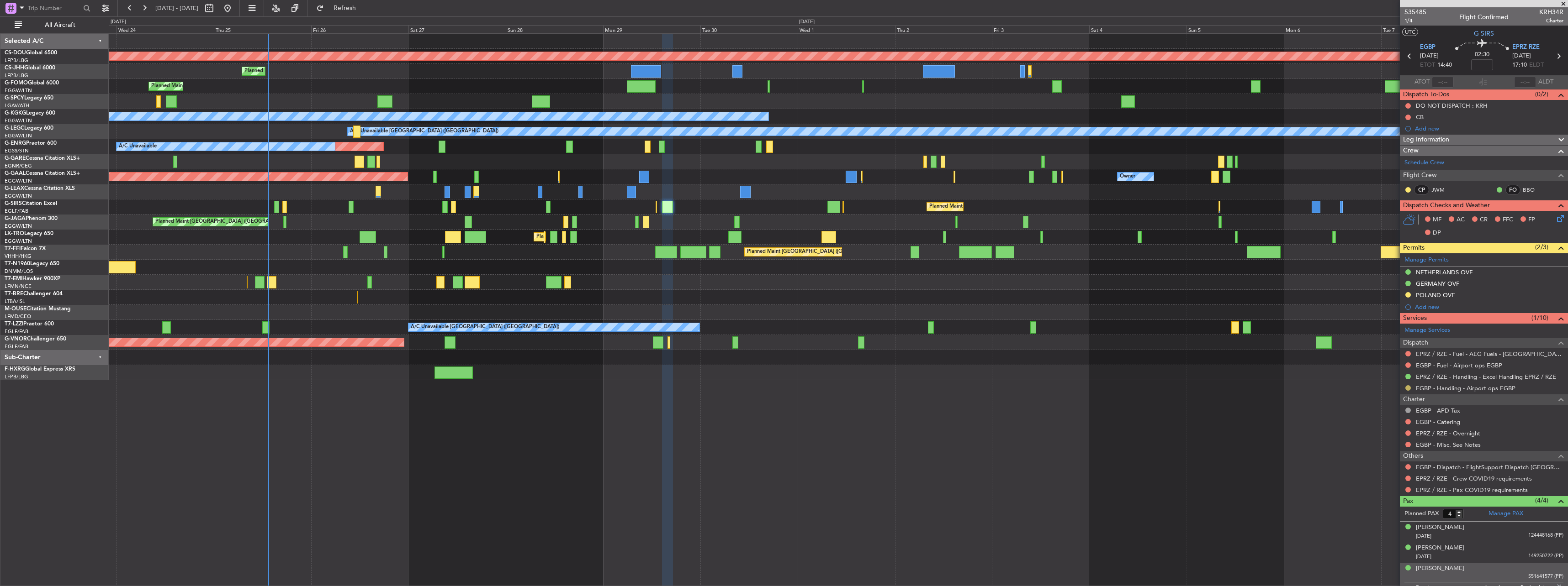
click at [1408, 386] on button at bounding box center [1408, 388] width 5 height 5
click at [1373, 492] on span "Confirmed" at bounding box center [1382, 497] width 28 height 9
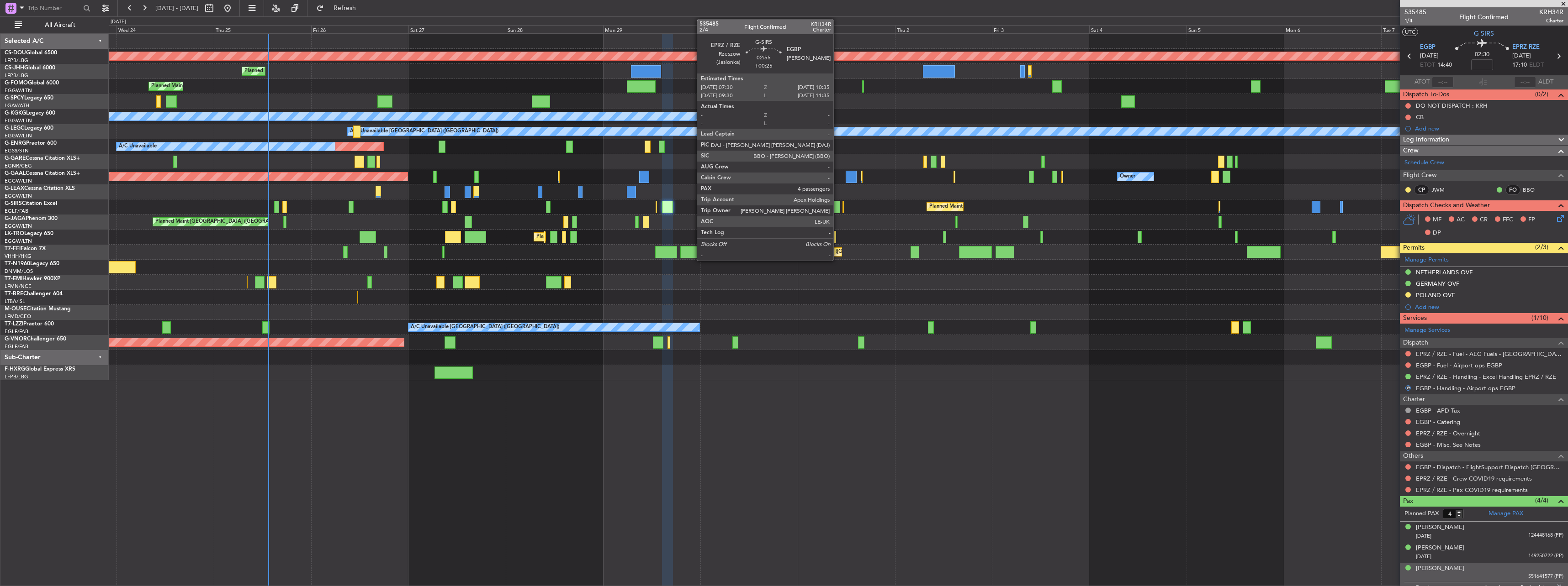
click at [837, 206] on div at bounding box center [833, 207] width 13 height 12
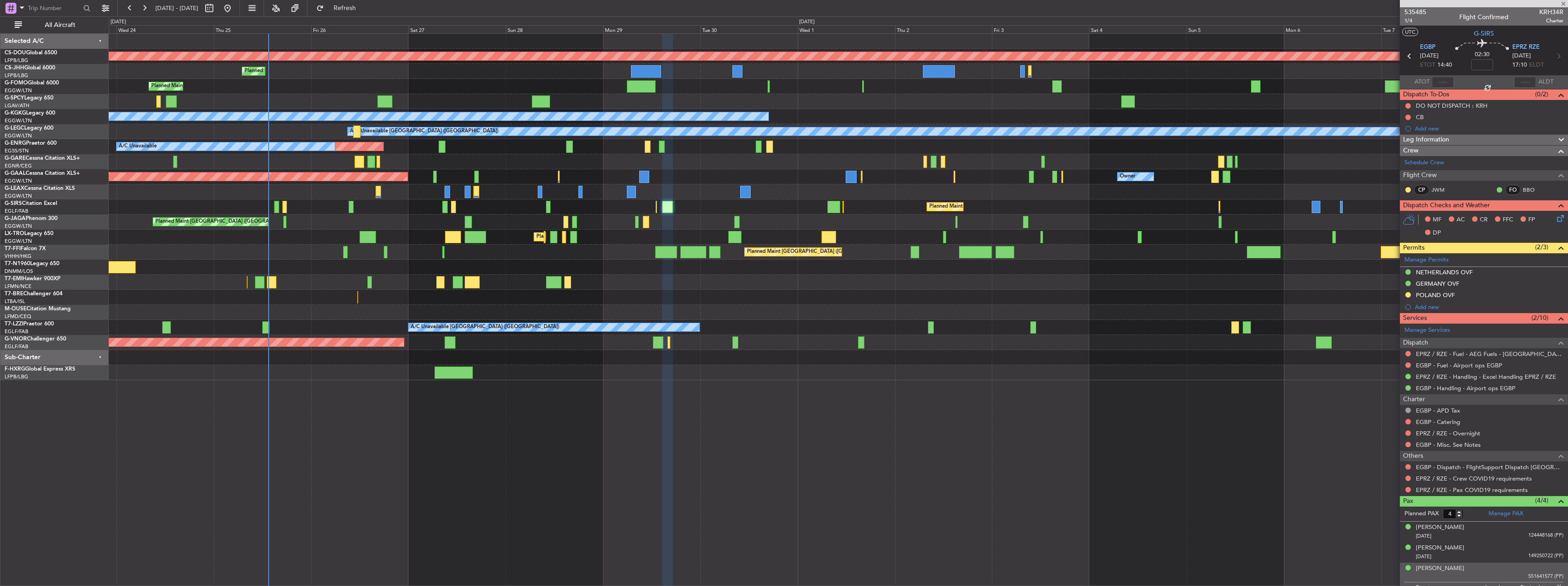
type input "+00:25"
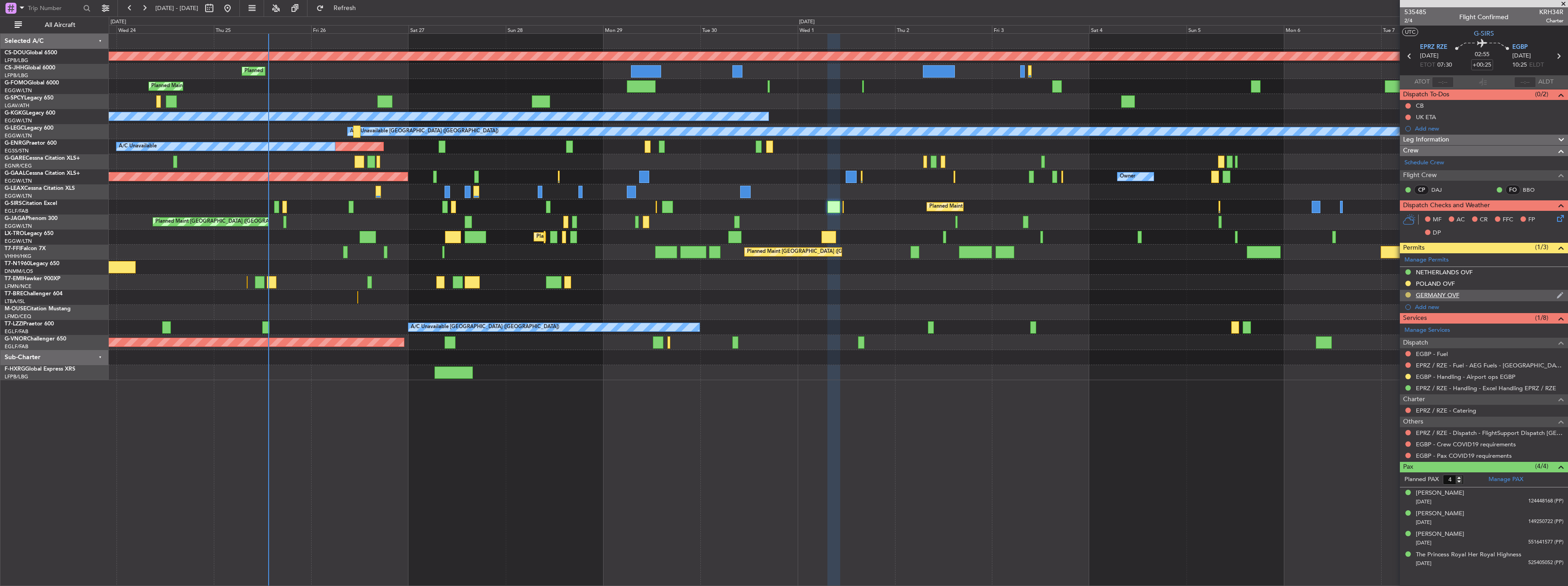
click at [1406, 293] on button at bounding box center [1408, 295] width 5 height 5
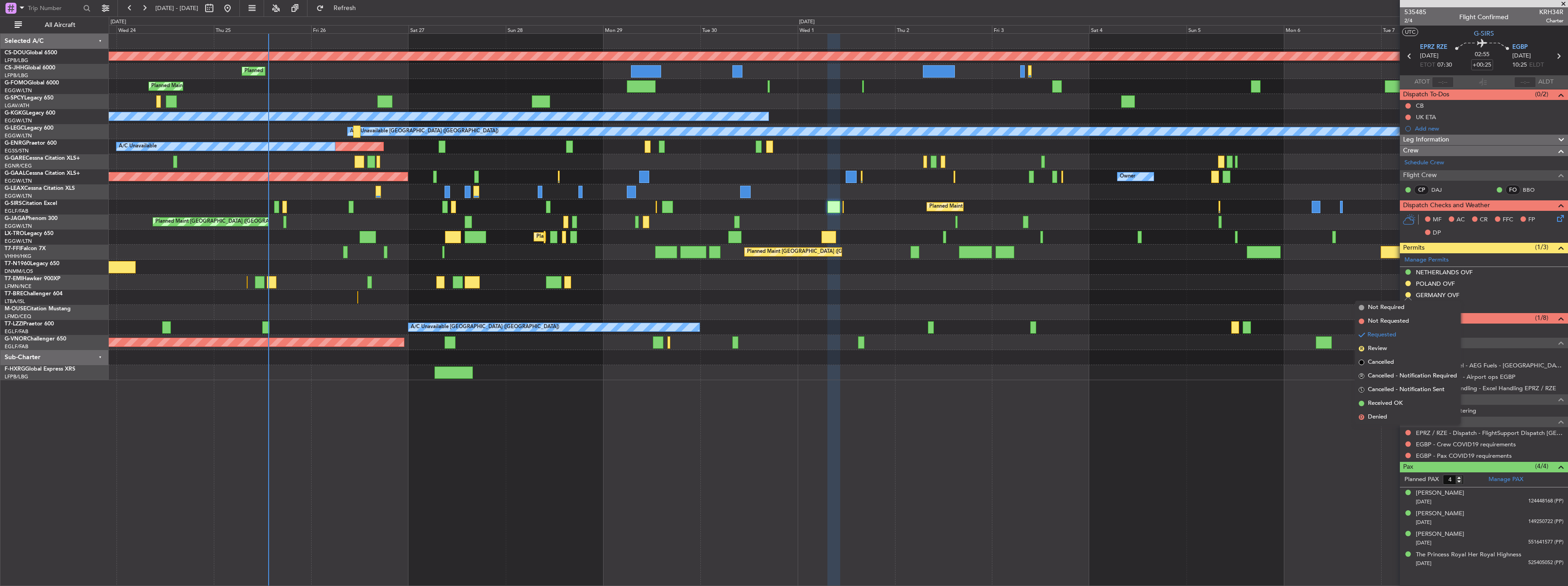
drag, startPoint x: 1368, startPoint y: 403, endPoint x: 1262, endPoint y: 442, distance: 112.9
click at [1368, 403] on span "Received OK" at bounding box center [1385, 404] width 35 height 9
click at [778, 360] on div at bounding box center [838, 358] width 1459 height 15
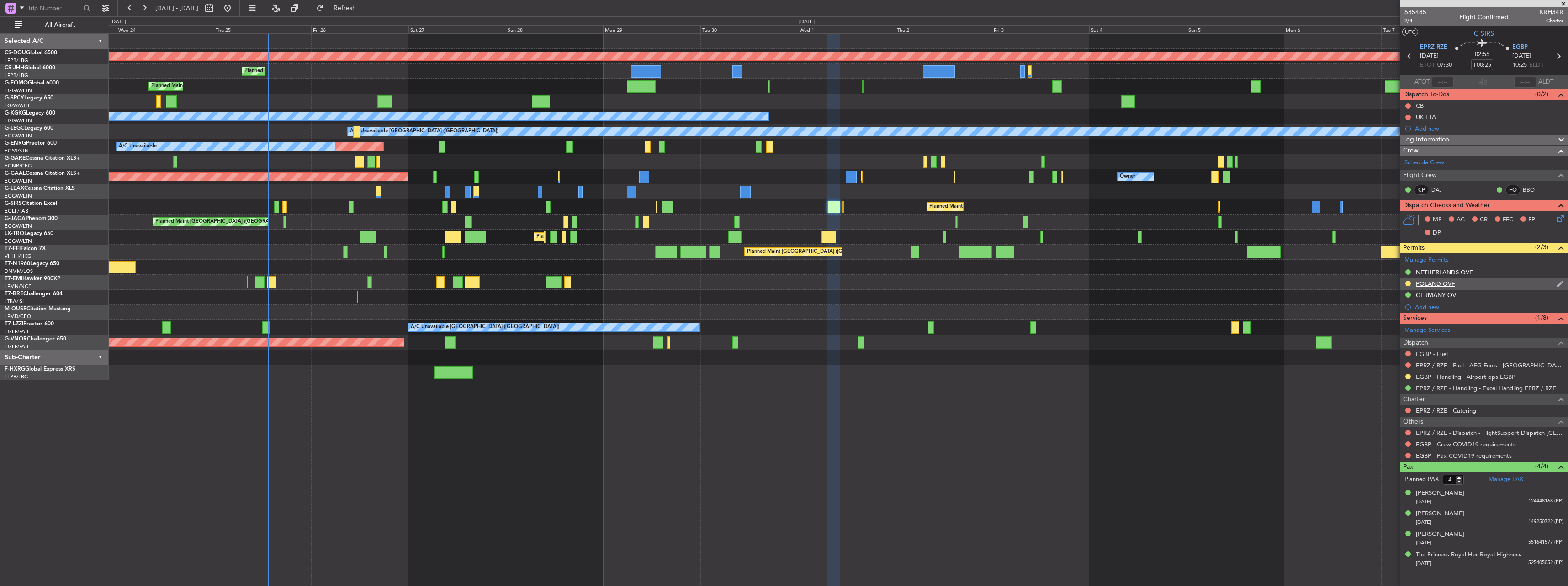
click at [1440, 282] on div "POLAND OVF" at bounding box center [1435, 284] width 39 height 8
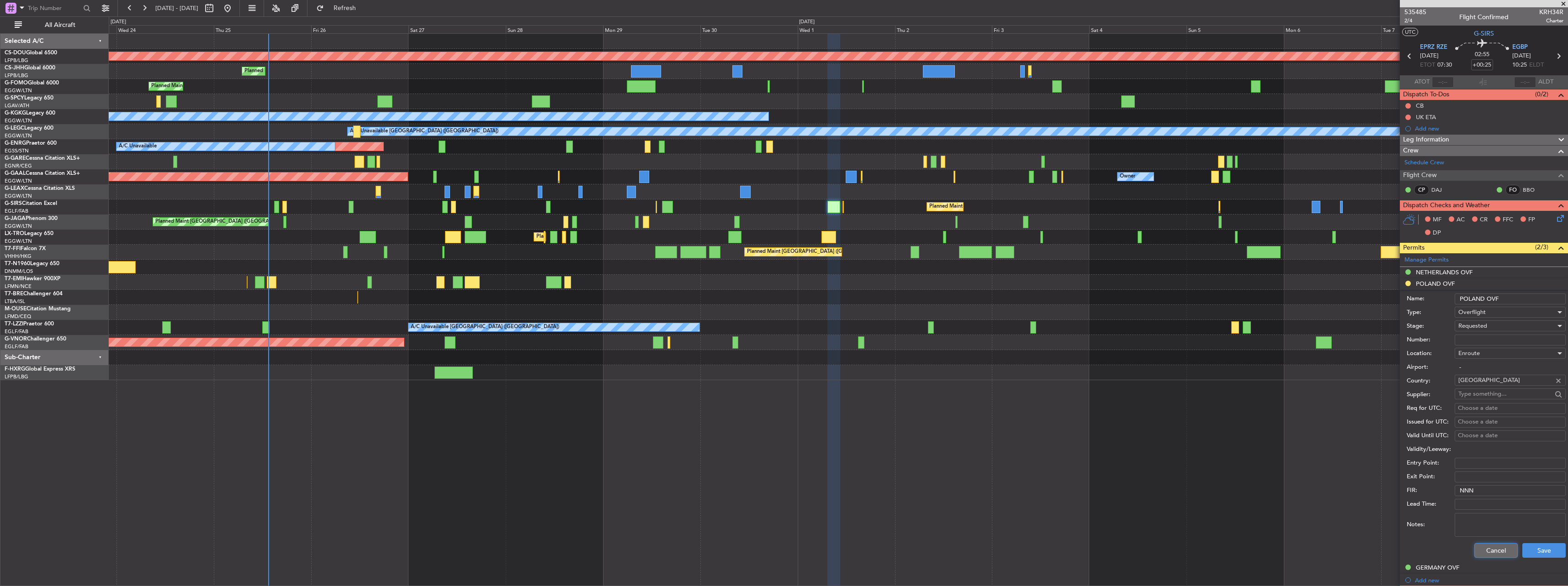
click at [1484, 554] on button "Cancel" at bounding box center [1496, 551] width 43 height 15
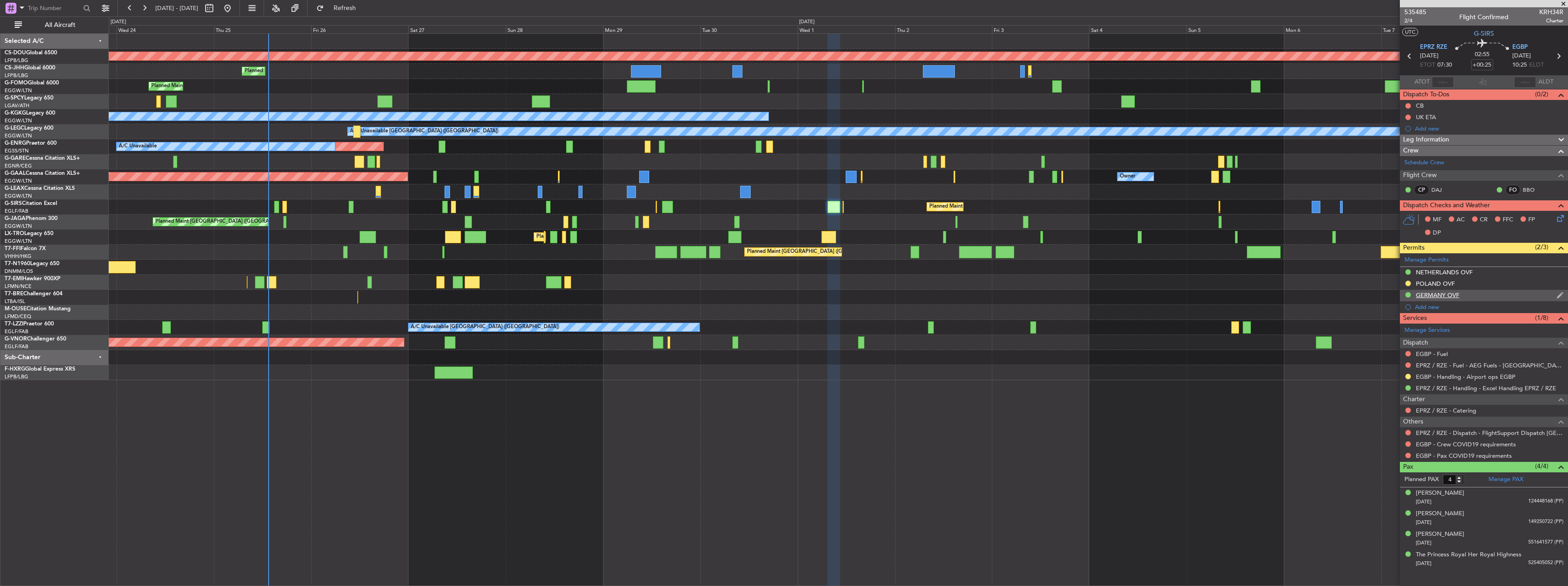
click at [1447, 298] on div "GERMANY OVF" at bounding box center [1437, 295] width 43 height 8
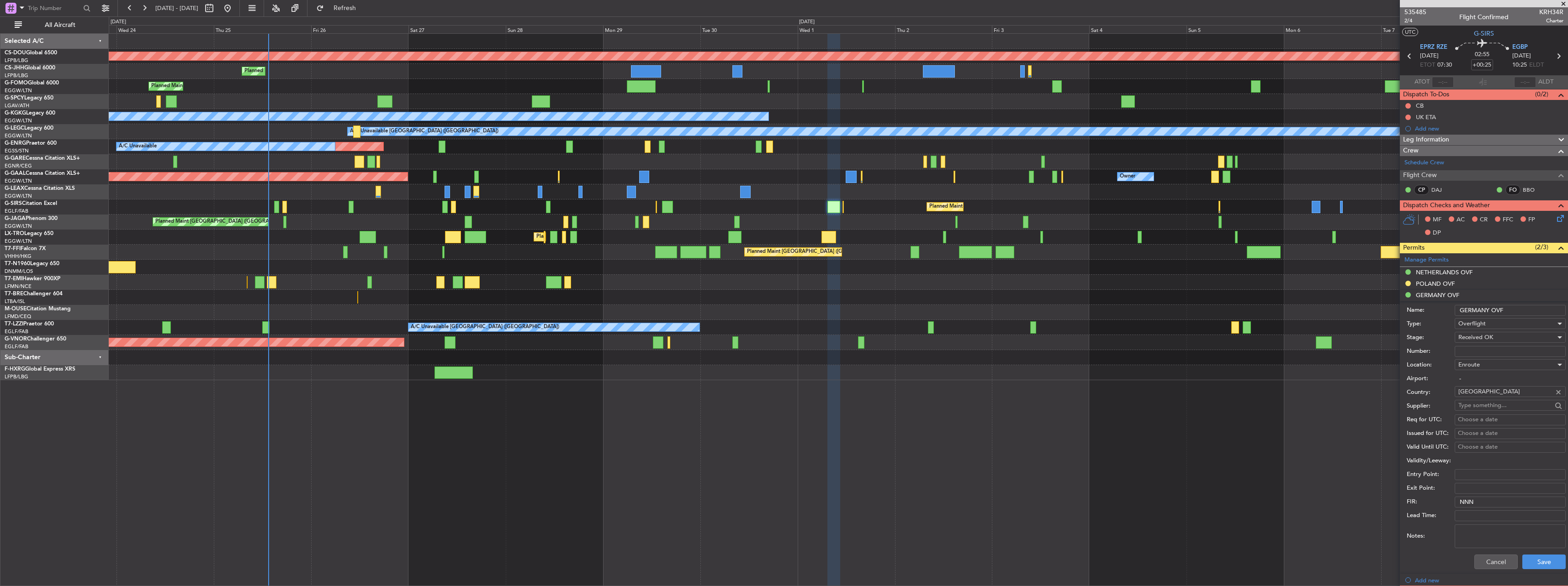
click at [1474, 351] on input "Number:" at bounding box center [1510, 351] width 111 height 11
paste input "DCN DE 2025 308 GBR"
type input "DCN DE 2025 308 GBR"
click at [1532, 561] on button "Save" at bounding box center [1543, 562] width 43 height 15
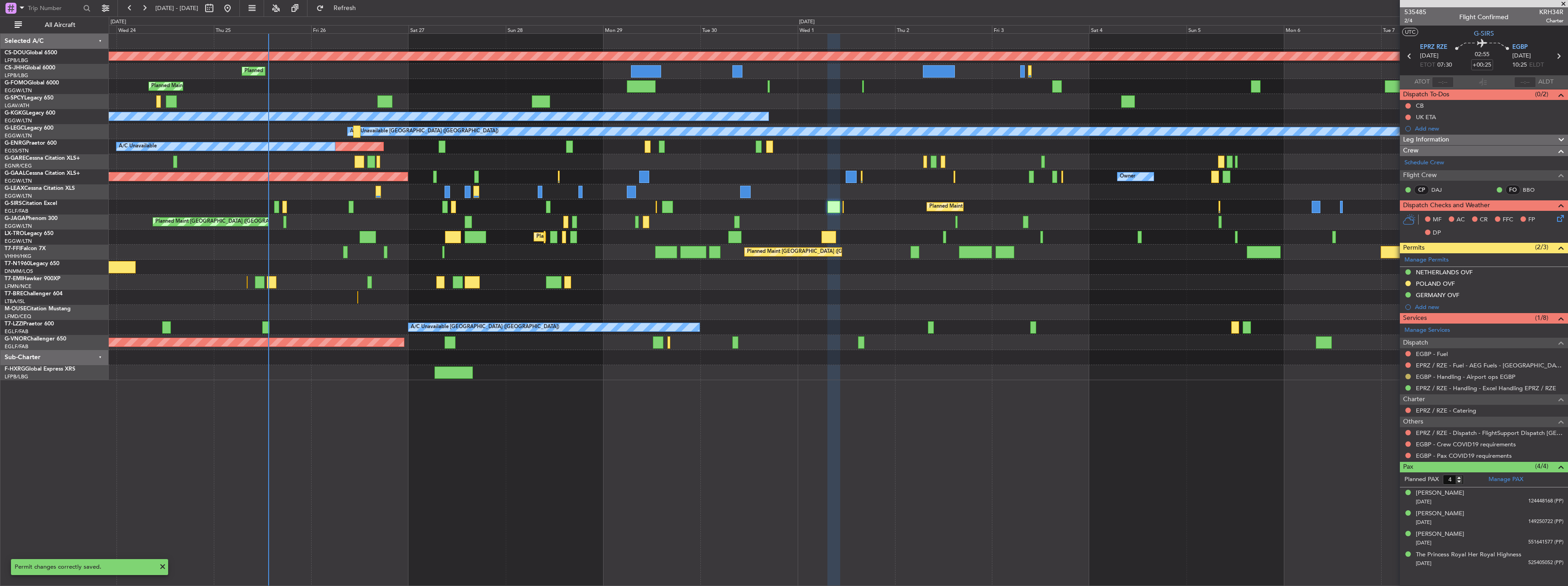
click at [1405, 376] on button at bounding box center [1408, 377] width 5 height 5
click at [1380, 490] on span "Confirmed" at bounding box center [1382, 486] width 28 height 9
click at [418, 442] on div "Planned Maint London ([GEOGRAPHIC_DATA]) Planned Maint [GEOGRAPHIC_DATA] ([GEOG…" at bounding box center [838, 310] width 1459 height 553
